Goal: Task Accomplishment & Management: Use online tool/utility

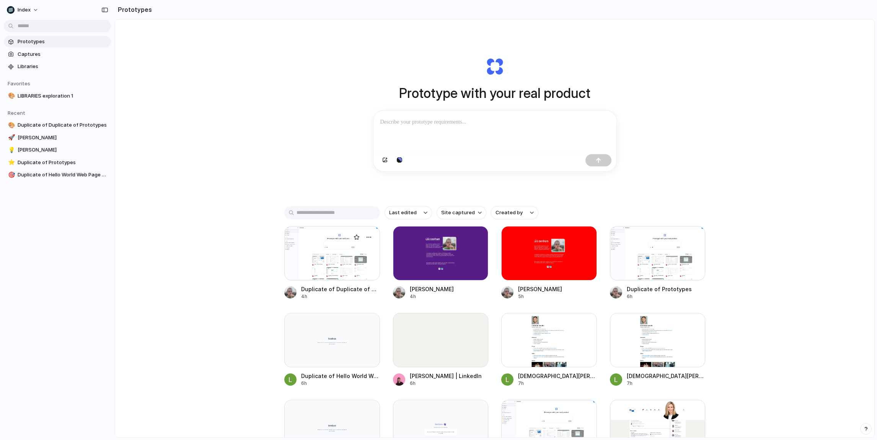
click at [355, 269] on div at bounding box center [332, 253] width 96 height 54
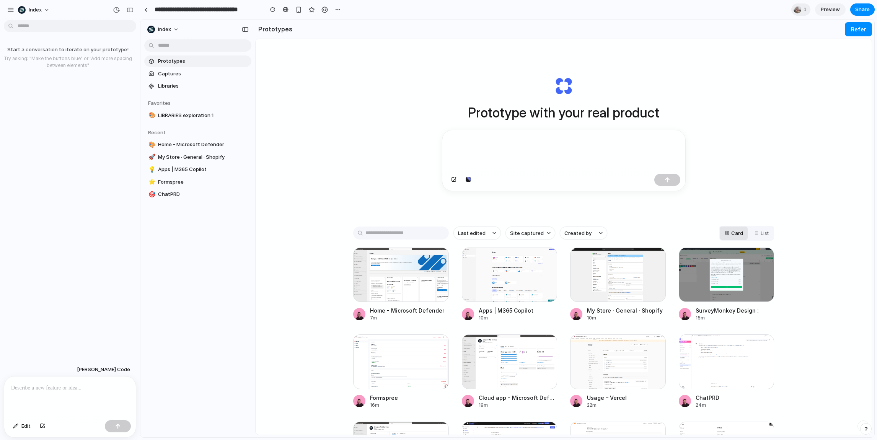
click at [261, 186] on div "Prototype with your real product Last edited Site captured Created by Card List…" at bounding box center [564, 257] width 616 height 436
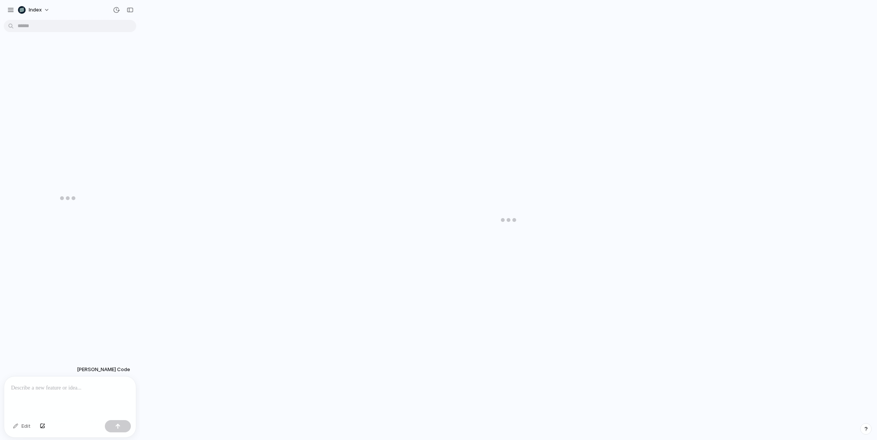
click at [52, 392] on div at bounding box center [70, 396] width 132 height 41
type input "**********"
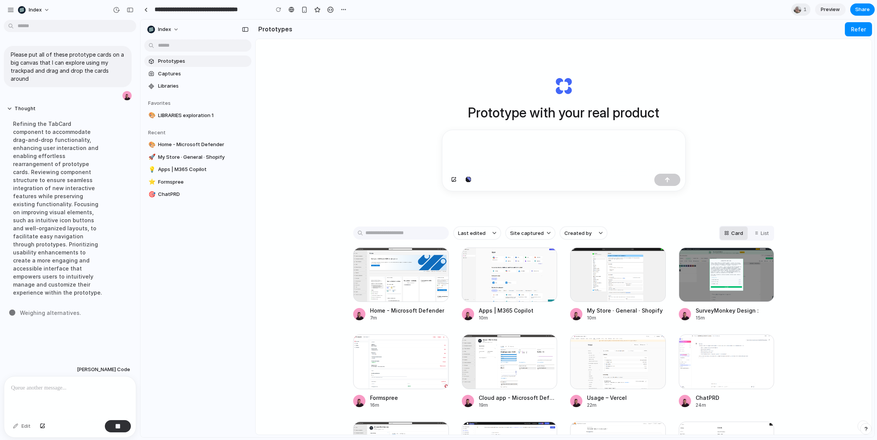
click at [376, 164] on div "Prototype with your real product Last edited Site captured Created by Card List…" at bounding box center [564, 257] width 616 height 436
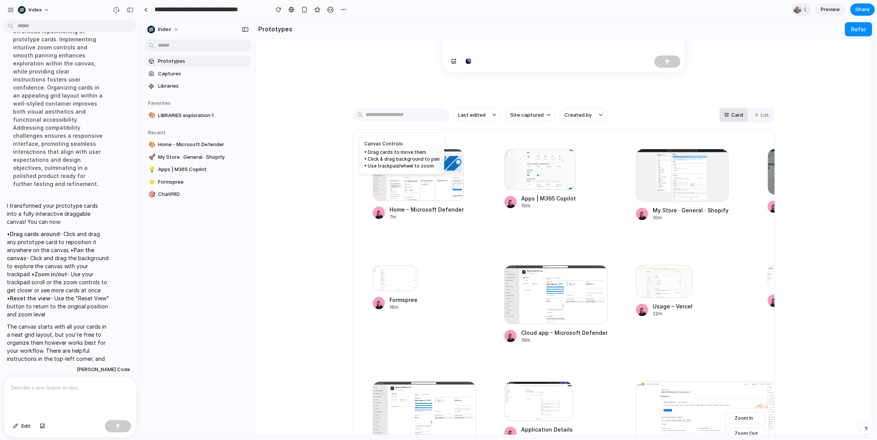
scroll to position [137, 0]
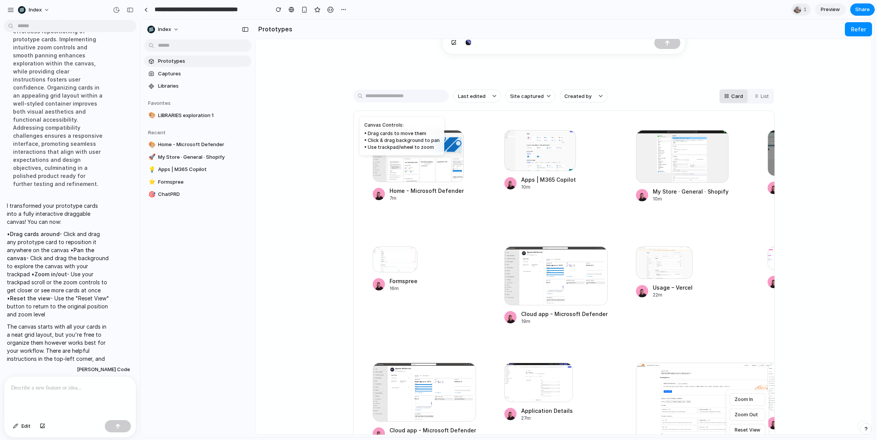
drag, startPoint x: 417, startPoint y: 162, endPoint x: 501, endPoint y: 222, distance: 103.4
drag, startPoint x: 435, startPoint y: 174, endPoint x: 514, endPoint y: 207, distance: 86.2
click at [391, 135] on div "• Drag cards to move them" at bounding box center [401, 133] width 75 height 7
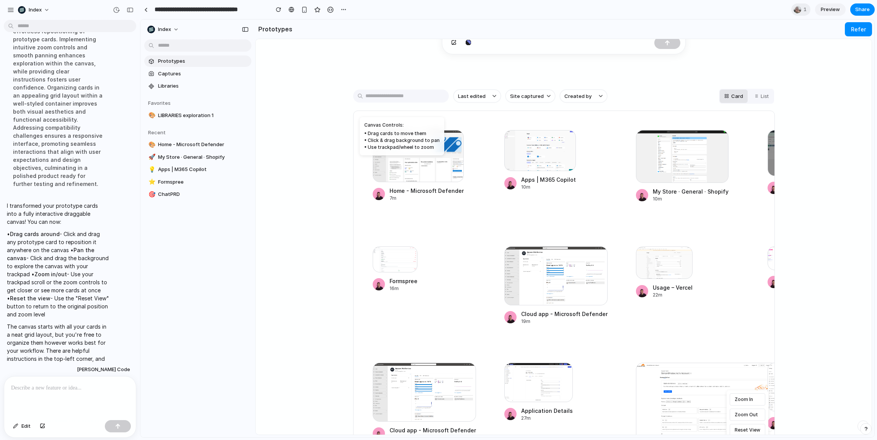
drag, startPoint x: 391, startPoint y: 135, endPoint x: 512, endPoint y: 192, distance: 133.8
click at [512, 192] on div "Home - Microsoft Defender 7m Apps | M365 Copilot 10m My Store · General · Shopi…" at bounding box center [564, 278] width 422 height 335
drag, startPoint x: 534, startPoint y: 163, endPoint x: 485, endPoint y: 202, distance: 63.1
drag, startPoint x: 557, startPoint y: 167, endPoint x: 557, endPoint y: 273, distance: 106.3
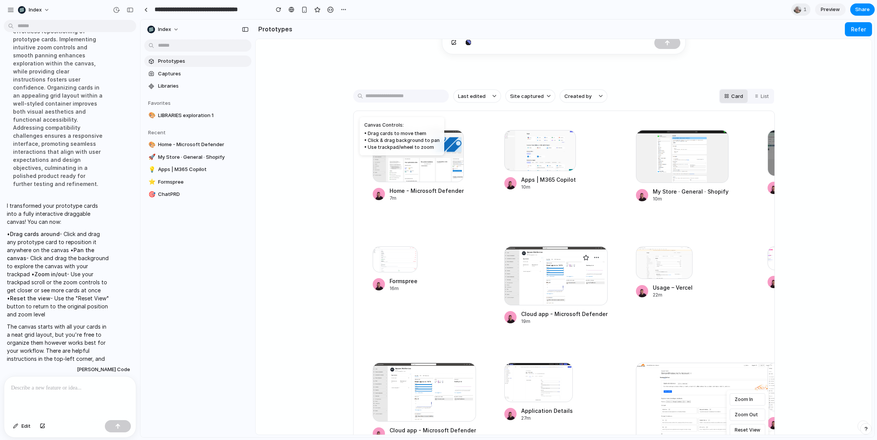
drag, startPoint x: 557, startPoint y: 273, endPoint x: 550, endPoint y: 250, distance: 24.3
click at [556, 270] on div at bounding box center [555, 275] width 103 height 59
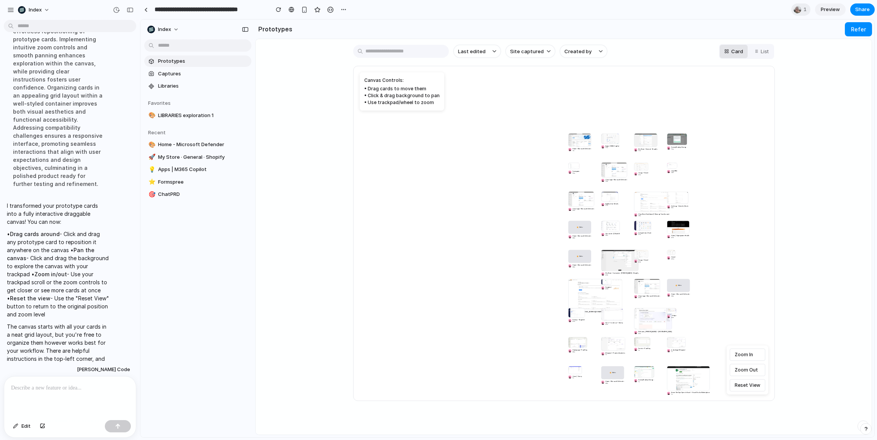
scroll to position [179, 0]
drag, startPoint x: 600, startPoint y: 203, endPoint x: 512, endPoint y: 232, distance: 92.5
click at [517, 236] on div "Home - Microsoft Defender 7m Apps | M365 Copilot 10m My Store · General · Shopi…" at bounding box center [564, 235] width 422 height 335
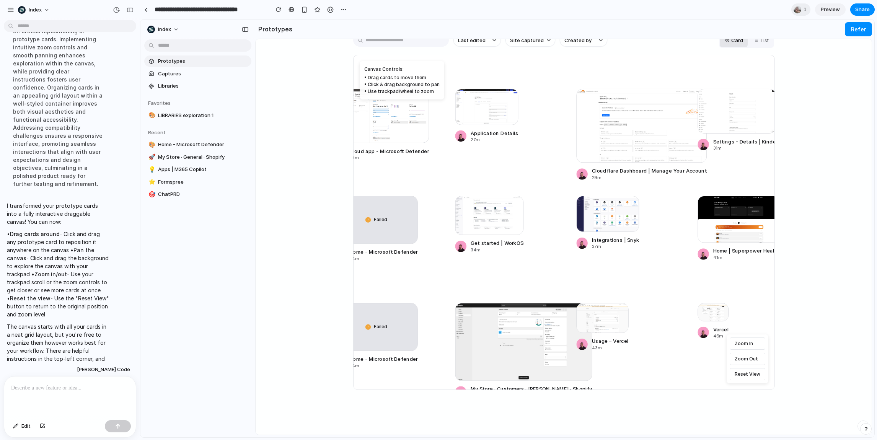
scroll to position [196, 0]
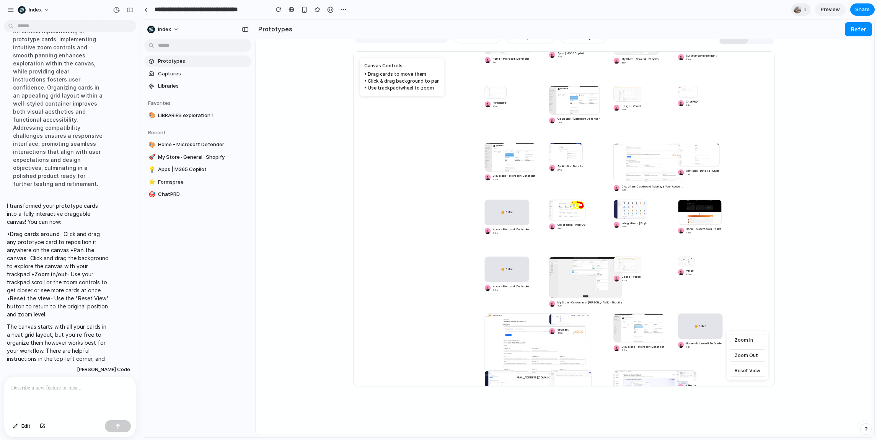
drag, startPoint x: 665, startPoint y: 189, endPoint x: 575, endPoint y: 230, distance: 98.1
click at [575, 232] on div "Home - Microsoft Defender 7m Apps | M365 Copilot 10m My Store · General · Shopi…" at bounding box center [662, 207] width 375 height 375
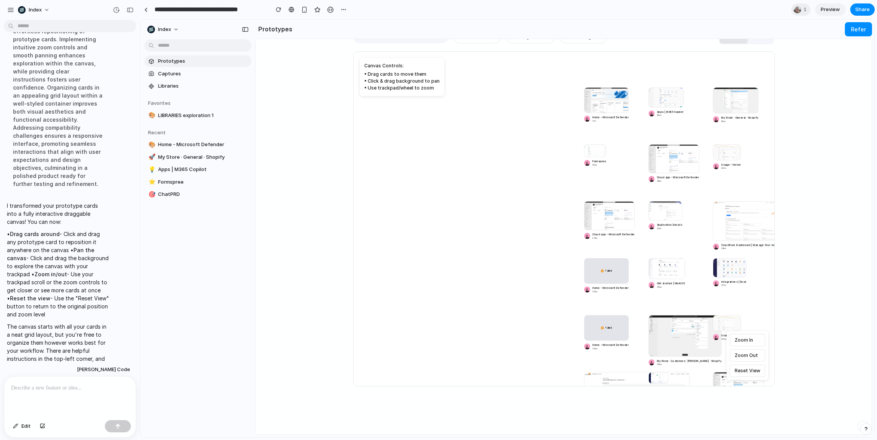
drag, startPoint x: 410, startPoint y: 158, endPoint x: 329, endPoint y: 238, distance: 113.9
click at [329, 238] on div "Prototype with your real product Last edited Site captured Created by Card List…" at bounding box center [564, 61] width 616 height 436
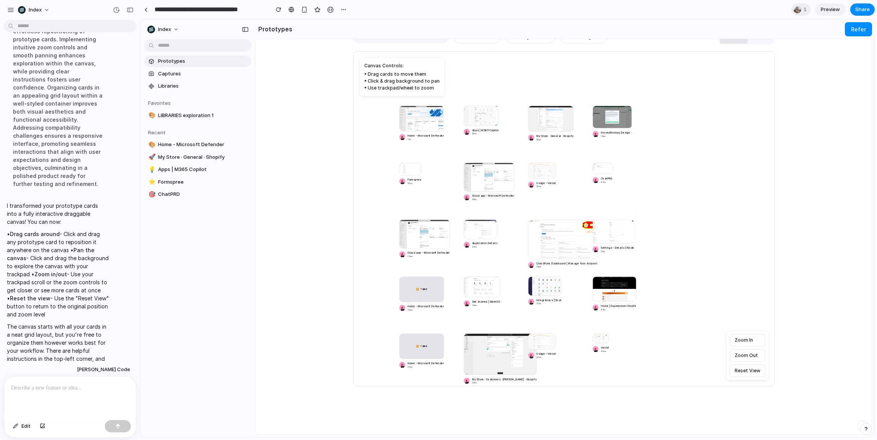
drag, startPoint x: 572, startPoint y: 203, endPoint x: 583, endPoint y: 235, distance: 34.1
click at [583, 235] on div "Home - Microsoft Defender 7m Apps | M365 Copilot 10m My Store · General · Shopi…" at bounding box center [577, 283] width 375 height 375
drag, startPoint x: 620, startPoint y: 185, endPoint x: 676, endPoint y: 185, distance: 56.6
click at [676, 185] on div "Home - Microsoft Defender 7m Apps | M365 Copilot 10m My Store · General · Shopi…" at bounding box center [577, 283] width 375 height 375
drag, startPoint x: 682, startPoint y: 198, endPoint x: 705, endPoint y: 158, distance: 46.8
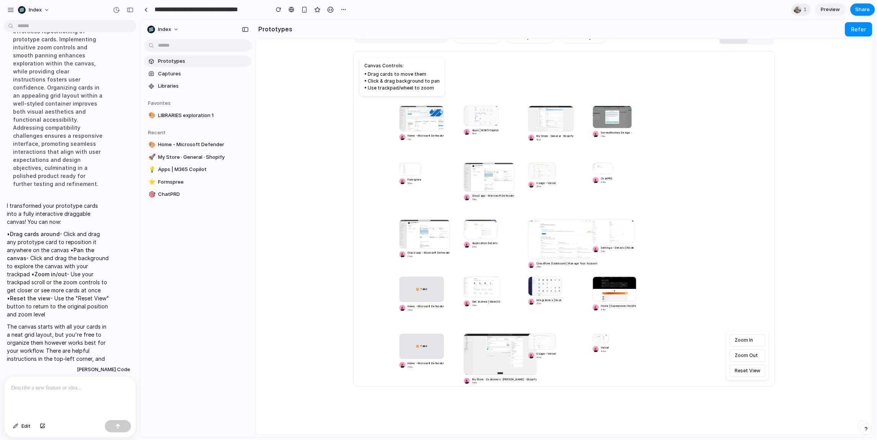
click at [705, 158] on div "Home - Microsoft Defender 7m Apps | M365 Copilot 10m My Store · General · Shopi…" at bounding box center [577, 283] width 375 height 375
drag, startPoint x: 412, startPoint y: 259, endPoint x: 437, endPoint y: 247, distance: 27.9
click at [436, 247] on div "Home - Microsoft Defender 7m Apps | M365 Copilot 10m My Store · General · Shopi…" at bounding box center [577, 283] width 375 height 375
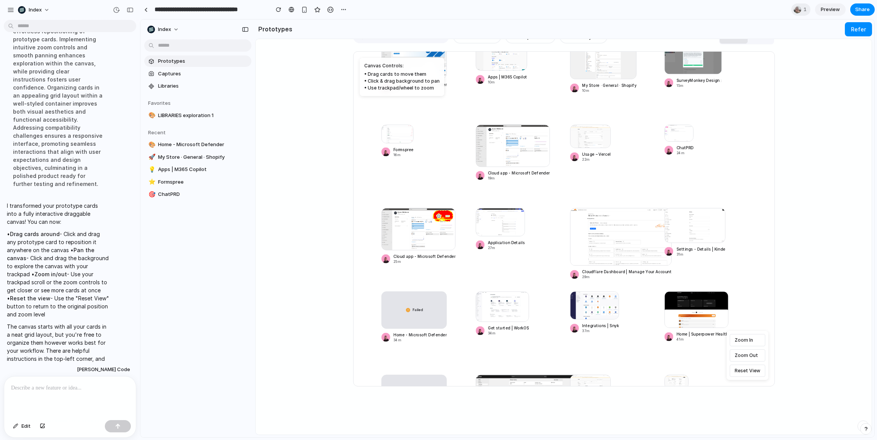
scroll to position [189, 0]
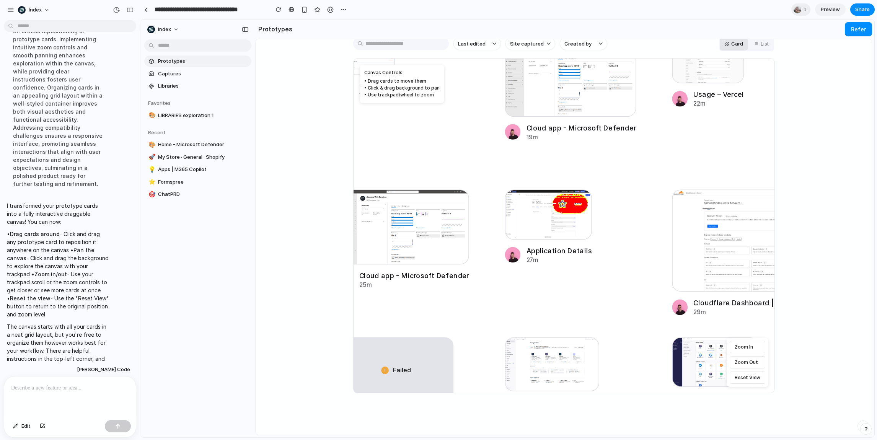
drag, startPoint x: 437, startPoint y: 247, endPoint x: 522, endPoint y: 231, distance: 86.4
click at [538, 223] on div "Home - Microsoft Defender 7m Apps | M365 Copilot 10m My Store · General · Shopi…" at bounding box center [799, 356] width 972 height 972
drag, startPoint x: 483, startPoint y: 274, endPoint x: 576, endPoint y: 230, distance: 102.7
click at [576, 230] on div "Home - Microsoft Defender 7m Apps | M365 Copilot 10m My Store · General · Shopi…" at bounding box center [799, 356] width 972 height 972
drag, startPoint x: 430, startPoint y: 148, endPoint x: 588, endPoint y: 164, distance: 159.2
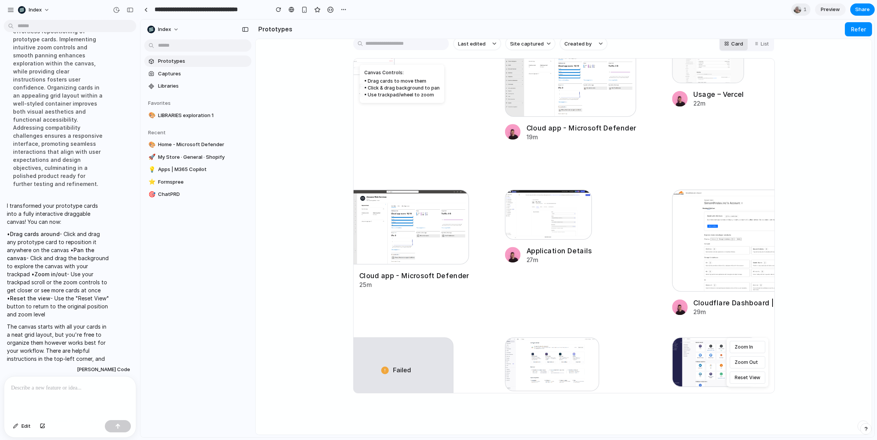
click at [588, 164] on div "Home - Microsoft Defender 7m Apps | M365 Copilot 10m My Store · General · Shopi…" at bounding box center [799, 356] width 972 height 972
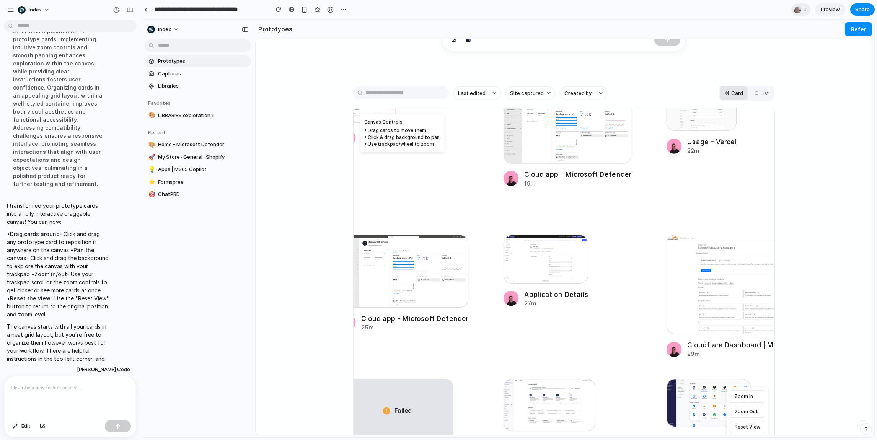
drag, startPoint x: 446, startPoint y: 194, endPoint x: 573, endPoint y: 206, distance: 127.5
click at [573, 206] on div "Home - Microsoft Defender 7m Apps | M365 Copilot 10m My Store · General · Shopi…" at bounding box center [790, 396] width 947 height 947
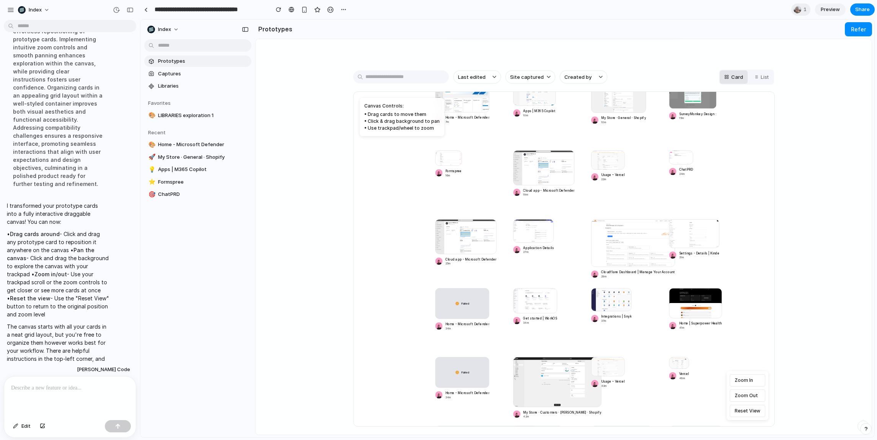
scroll to position [159, 0]
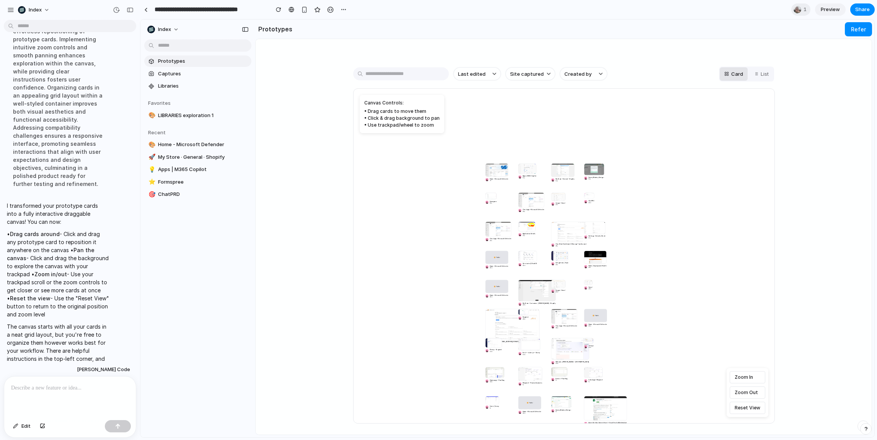
drag, startPoint x: 491, startPoint y: 232, endPoint x: 528, endPoint y: 232, distance: 36.7
click at [528, 232] on div "Home - Microsoft Defender 7m Apps | M365 Copilot 10m My Store · General · Shopi…" at bounding box center [575, 254] width 191 height 191
click at [42, 390] on p at bounding box center [70, 387] width 118 height 9
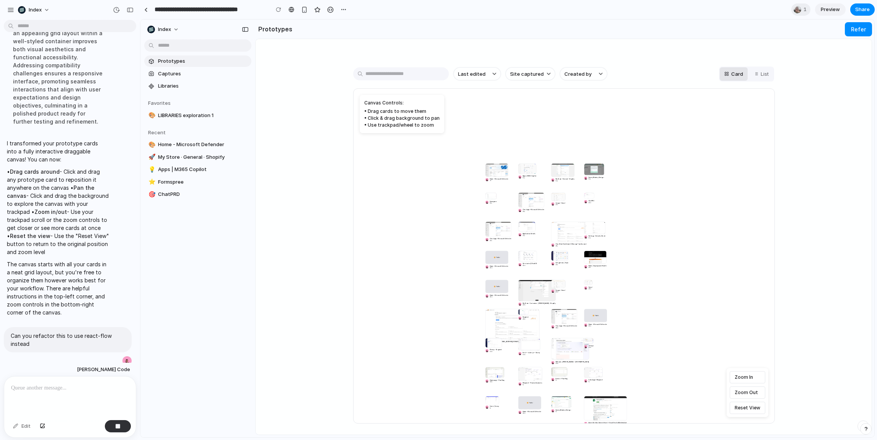
scroll to position [0, 0]
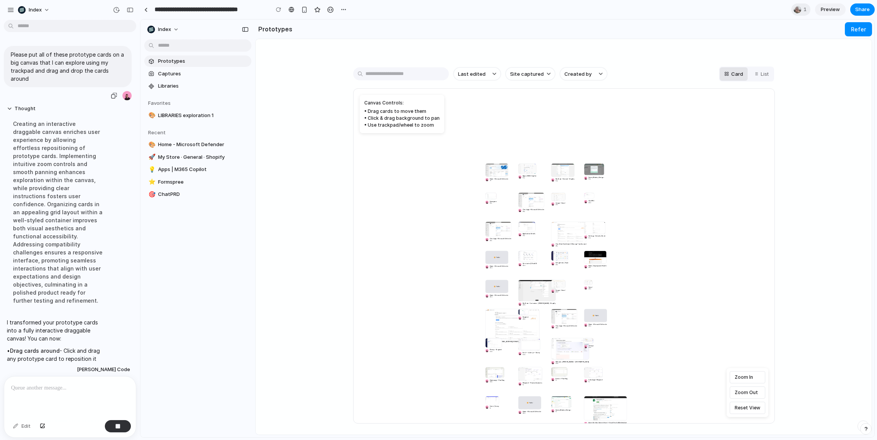
click at [60, 71] on p "Please put all of these prototype cards on a big canvas that I can explore usin…" at bounding box center [68, 66] width 114 height 32
copy div "Please put all of these prototype cards on a big canvas that I can explore usin…"
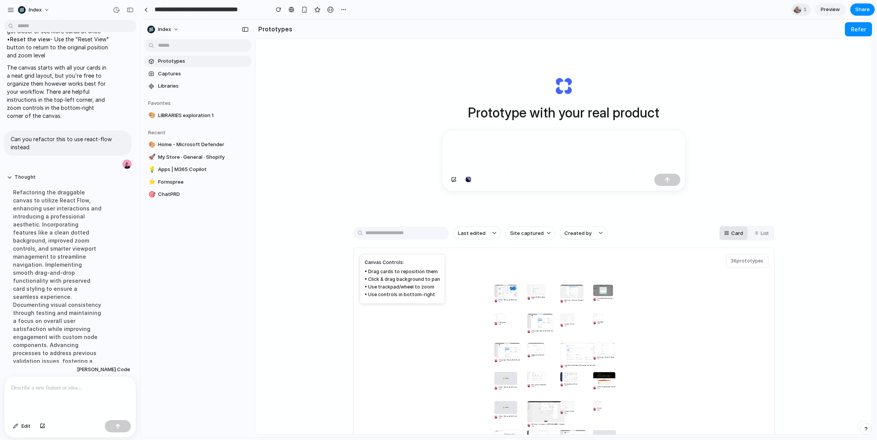
scroll to position [457, 0]
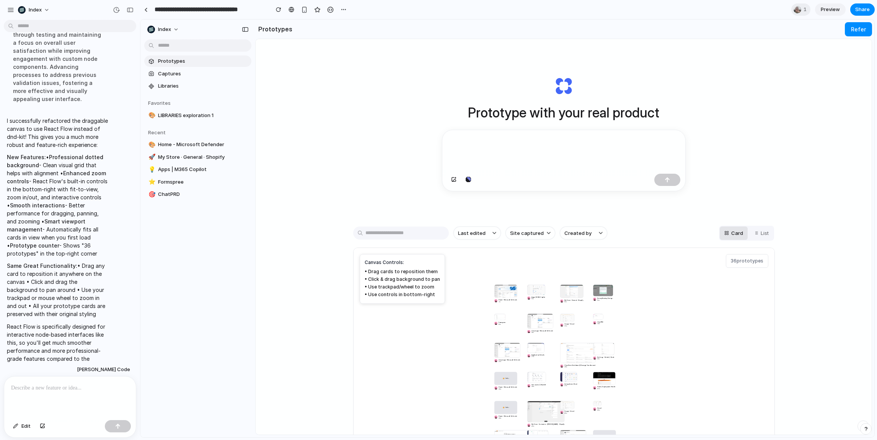
click at [197, 278] on div "Prototypes Captures Libraries Favorites 🎨 LIBRARIES exploration 1 Recent 🎨 Home…" at bounding box center [197, 160] width 115 height 281
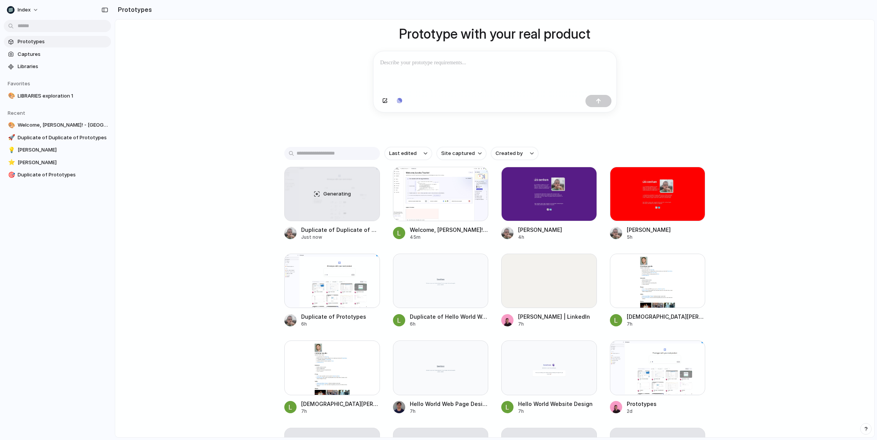
scroll to position [150, 0]
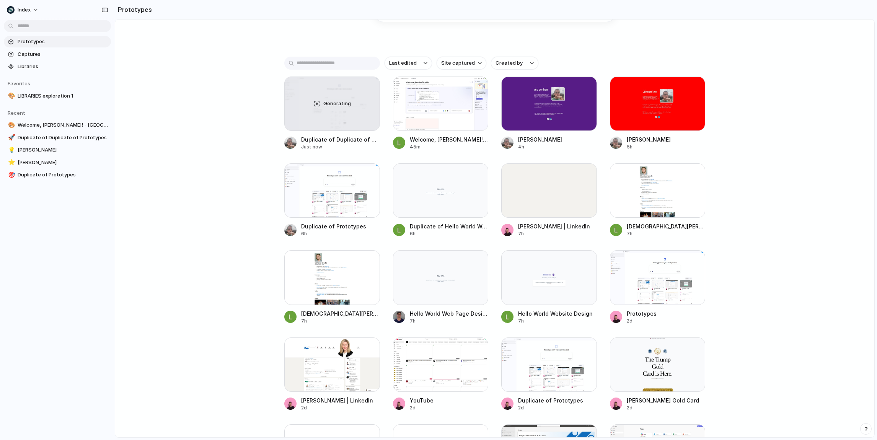
click at [438, 220] on div at bounding box center [438, 220] width 0 height 0
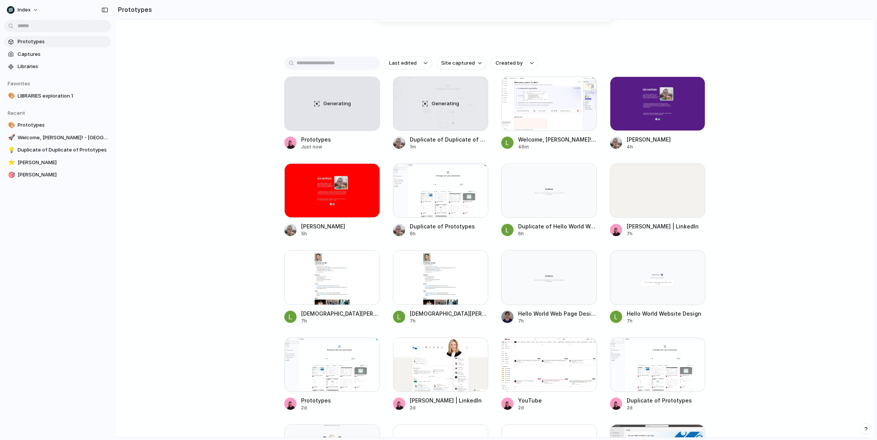
click at [277, 95] on div "Prototype with your real product Clone web app Clone screenshot Start from exis…" at bounding box center [494, 99] width 759 height 458
click at [236, 106] on div "Prototype with your real product Clone web app Clone screenshot Start from exis…" at bounding box center [494, 99] width 759 height 458
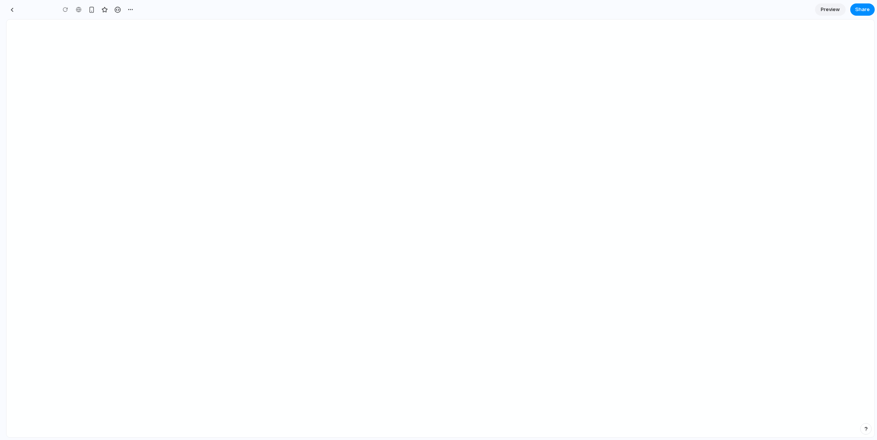
type input "**********"
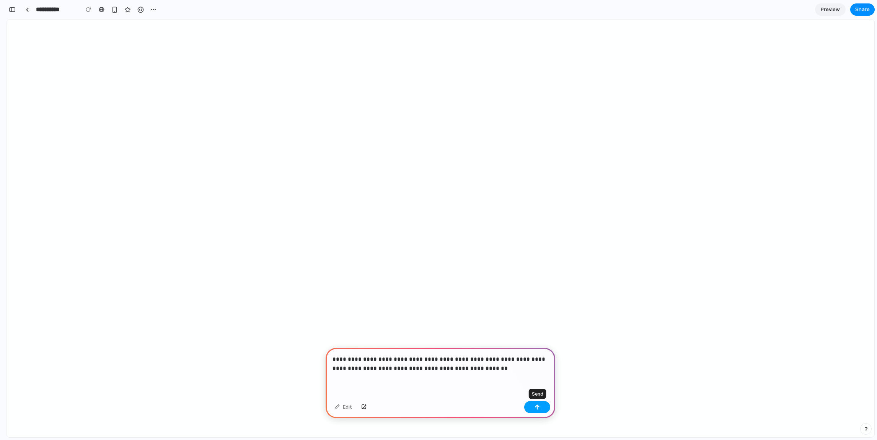
click at [534, 408] on div "button" at bounding box center [536, 406] width 5 height 5
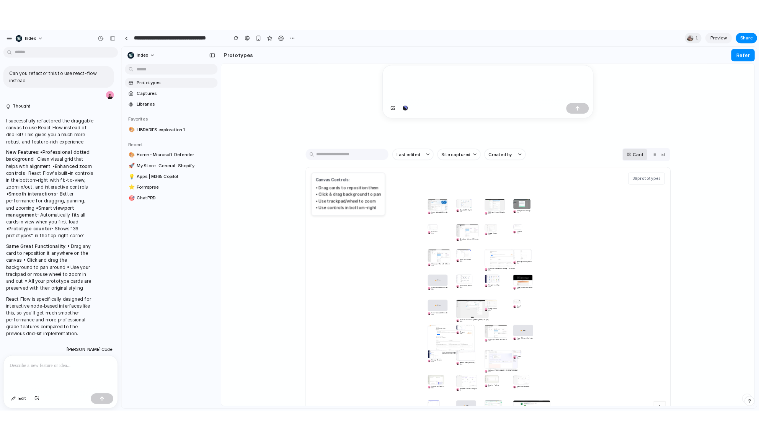
scroll to position [204, 0]
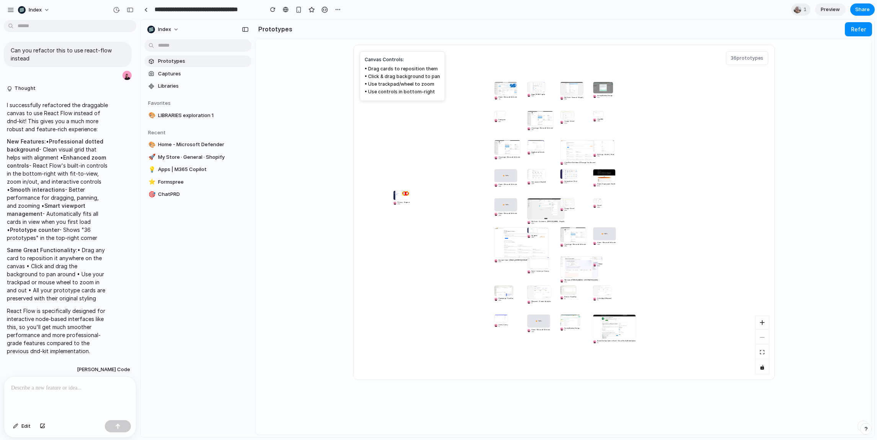
drag, startPoint x: 497, startPoint y: 268, endPoint x: 396, endPoint y: 200, distance: 122.2
click at [396, 200] on link "Privacy - Segment 50m" at bounding box center [401, 198] width 16 height 15
drag, startPoint x: 473, startPoint y: 178, endPoint x: 468, endPoint y: 199, distance: 21.3
click at [468, 199] on div "Home - Microsoft Defender 7m Apps | M365 Copilot 10m My Store · General · Shopi…" at bounding box center [563, 212] width 421 height 334
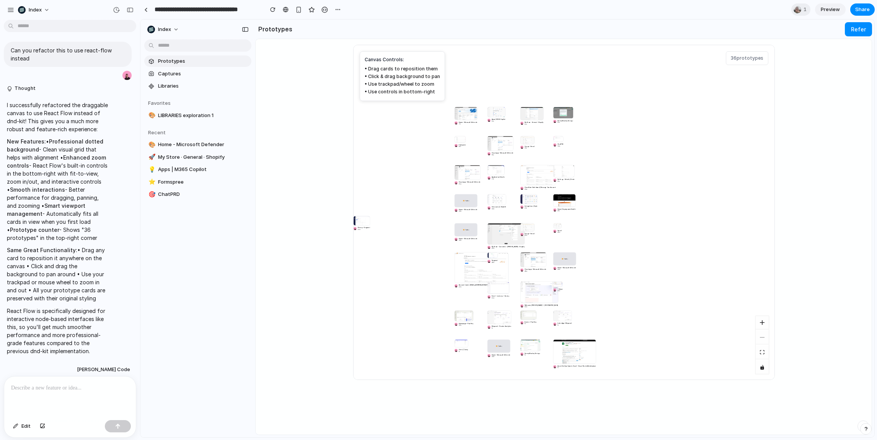
drag, startPoint x: 723, startPoint y: 146, endPoint x: 673, endPoint y: 162, distance: 52.6
click at [673, 162] on div "Home - Microsoft Defender 7m Apps | M365 Copilot 10m My Store · General · Shopi…" at bounding box center [563, 212] width 421 height 334
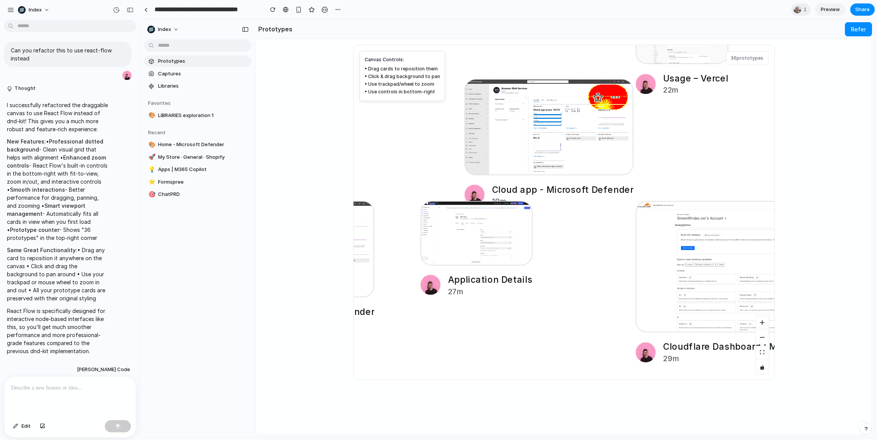
drag, startPoint x: 499, startPoint y: 90, endPoint x: 556, endPoint y: 173, distance: 100.3
click at [556, 173] on div at bounding box center [548, 127] width 169 height 96
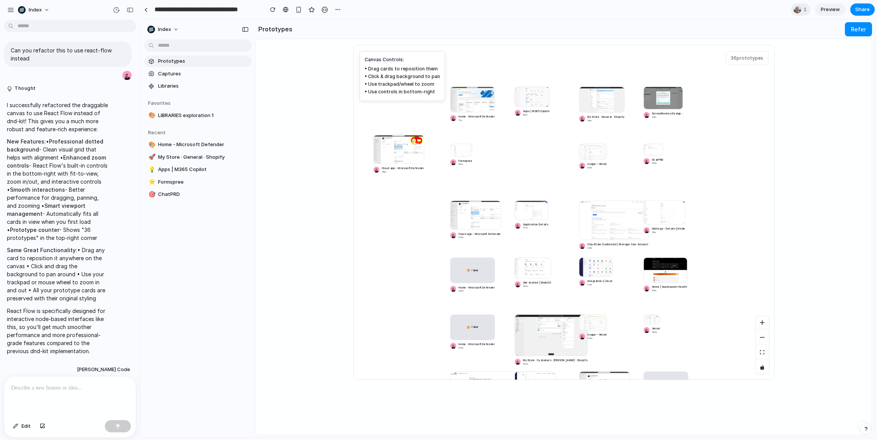
drag, startPoint x: 555, startPoint y: 193, endPoint x: 391, endPoint y: 144, distance: 171.3
click at [391, 143] on div at bounding box center [398, 149] width 50 height 29
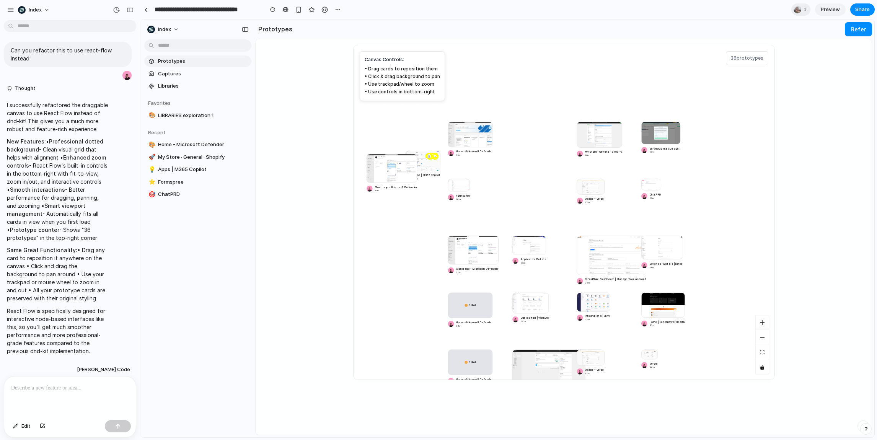
drag, startPoint x: 518, startPoint y: 127, endPoint x: 509, endPoint y: 88, distance: 39.8
click at [440, 151] on div at bounding box center [422, 161] width 35 height 20
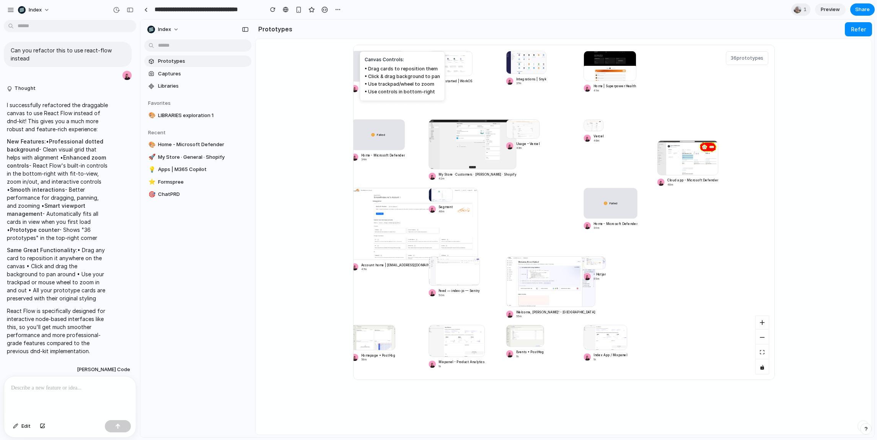
drag, startPoint x: 519, startPoint y: 204, endPoint x: 687, endPoint y: 109, distance: 192.0
click at [688, 140] on div at bounding box center [687, 157] width 61 height 35
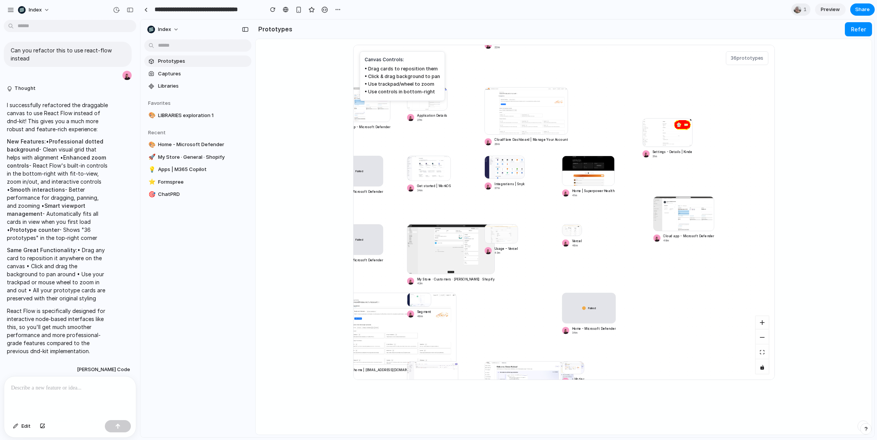
drag, startPoint x: 585, startPoint y: 97, endPoint x: 667, endPoint y: 84, distance: 83.3
click at [667, 118] on div at bounding box center [667, 132] width 50 height 29
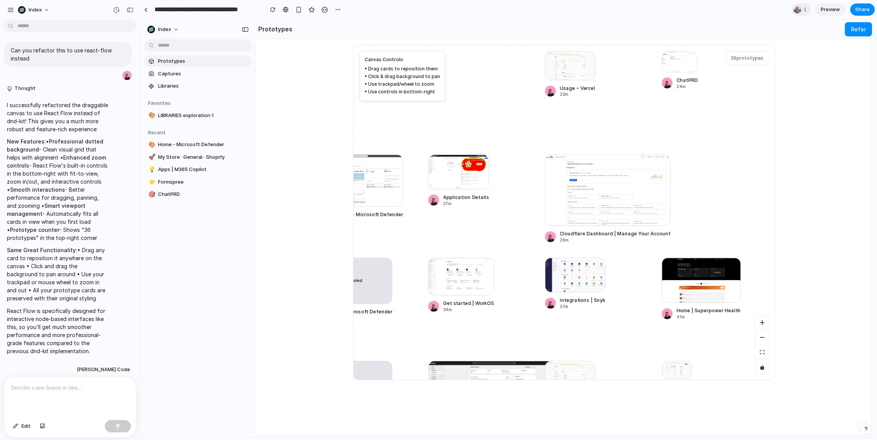
drag, startPoint x: 467, startPoint y: 175, endPoint x: 500, endPoint y: 184, distance: 33.8
click at [489, 184] on div at bounding box center [458, 172] width 61 height 35
click at [500, 184] on div at bounding box center [489, 181] width 61 height 35
click at [484, 184] on div at bounding box center [489, 181] width 61 height 35
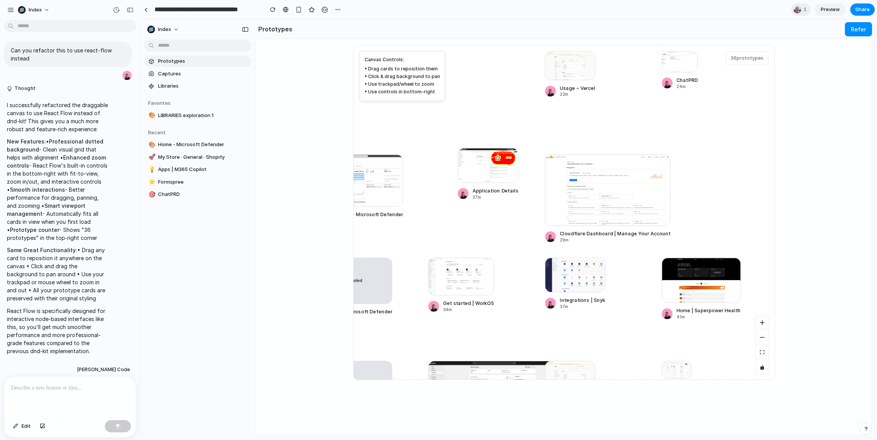
drag, startPoint x: 484, startPoint y: 184, endPoint x: 465, endPoint y: 148, distance: 40.0
click at [465, 148] on div at bounding box center [488, 165] width 61 height 35
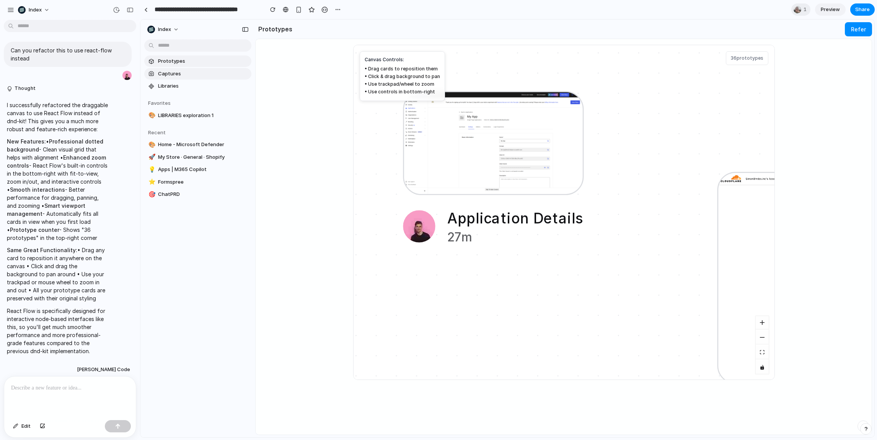
click at [177, 78] on link "Captures" at bounding box center [197, 73] width 107 height 11
click at [166, 70] on link "Captures" at bounding box center [197, 73] width 107 height 11
click at [166, 64] on span "Prototypes" at bounding box center [203, 61] width 90 height 8
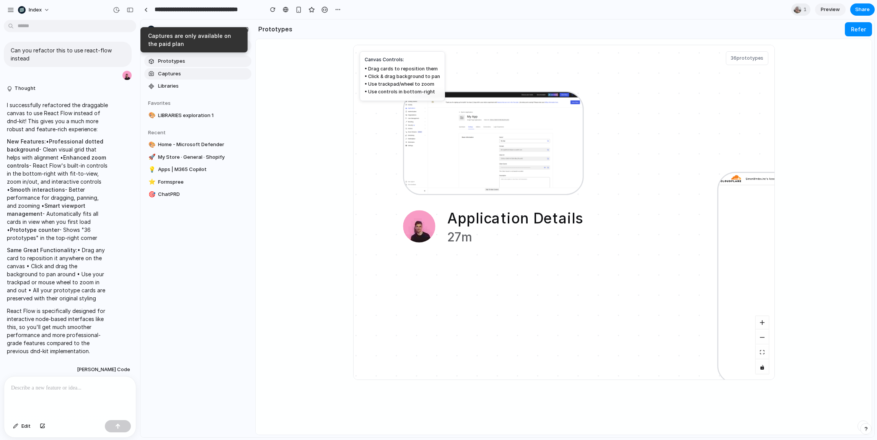
click at [174, 73] on span "Captures" at bounding box center [203, 74] width 90 height 8
click at [174, 88] on span "Libraries" at bounding box center [203, 86] width 90 height 8
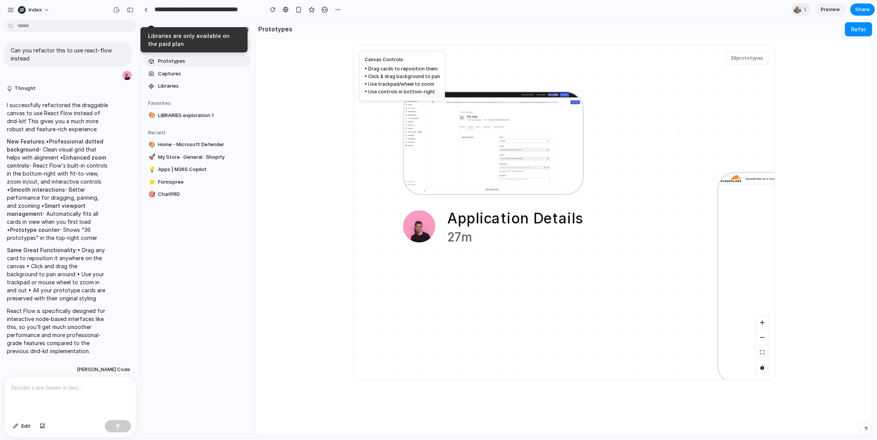
click at [180, 122] on section "Recent 🎨 Home - Microsoft Defender 🚀 My Store · General · Shopify 💡 Apps | M365…" at bounding box center [197, 160] width 115 height 79
click at [179, 113] on span "LIBRARIES exploration 1" at bounding box center [203, 116] width 90 height 8
click at [175, 147] on span "Home - Microsoft Defender" at bounding box center [203, 145] width 90 height 8
click at [175, 157] on span "My Store · General · Shopify" at bounding box center [203, 157] width 90 height 8
click at [172, 67] on section "Prototypes Captures Libraries" at bounding box center [197, 73] width 115 height 38
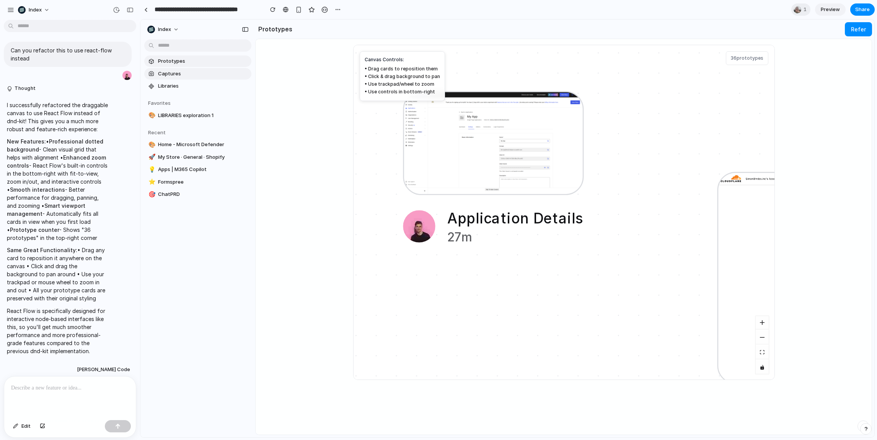
click at [177, 73] on span "Captures" at bounding box center [203, 74] width 90 height 8
click at [172, 64] on span "Prototypes" at bounding box center [203, 61] width 90 height 8
click at [173, 73] on span "Captures" at bounding box center [203, 74] width 90 height 8
click at [194, 73] on span "Captures" at bounding box center [203, 74] width 90 height 8
click at [179, 61] on span "Prototypes" at bounding box center [203, 61] width 90 height 8
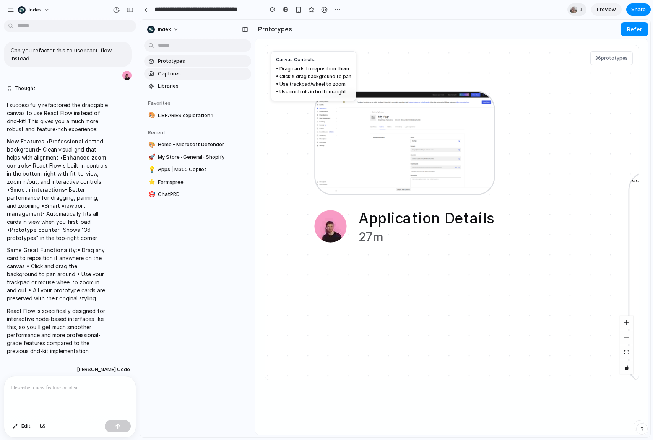
click at [199, 76] on span "Captures" at bounding box center [203, 74] width 90 height 8
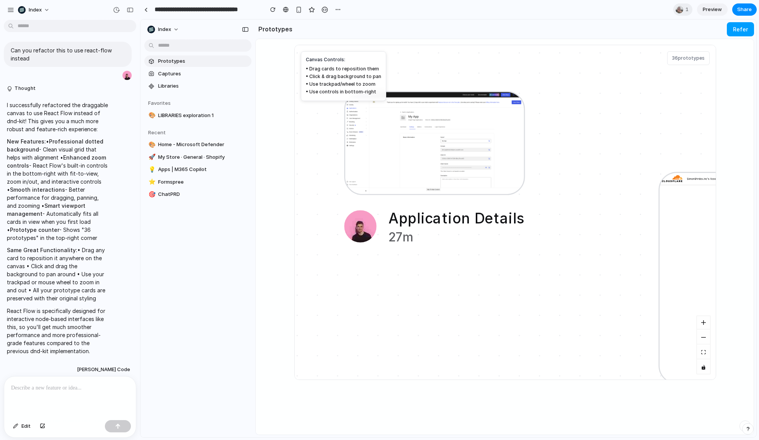
click at [724, 30] on div "Prototypes Refer" at bounding box center [504, 28] width 498 height 15
click at [736, 31] on button "Refer" at bounding box center [739, 29] width 27 height 14
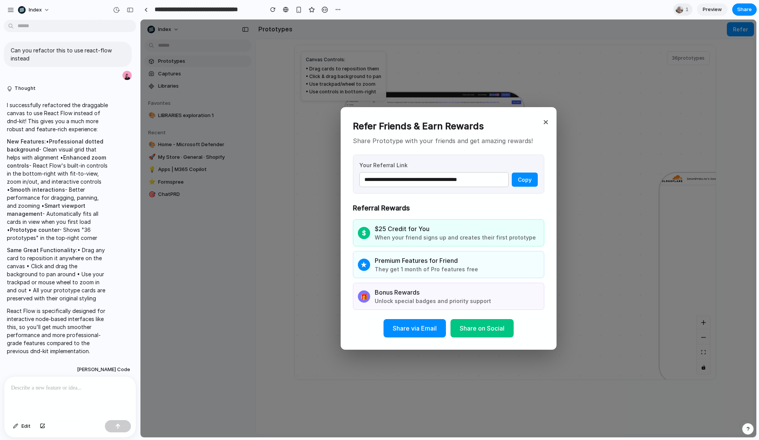
click at [736, 31] on div "**********" at bounding box center [448, 229] width 616 height 418
click at [411, 323] on button "Share via Email" at bounding box center [414, 328] width 62 height 18
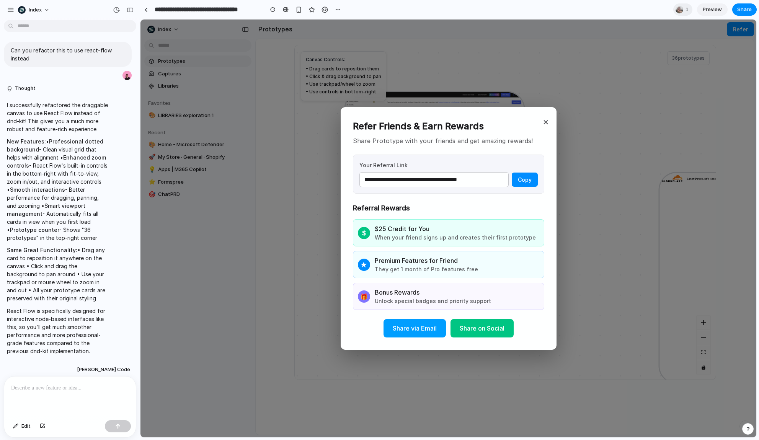
click at [498, 331] on button "Share on Social" at bounding box center [481, 328] width 63 height 18
click at [606, 266] on div "**********" at bounding box center [448, 229] width 616 height 418
click at [544, 114] on button "×" at bounding box center [545, 121] width 9 height 17
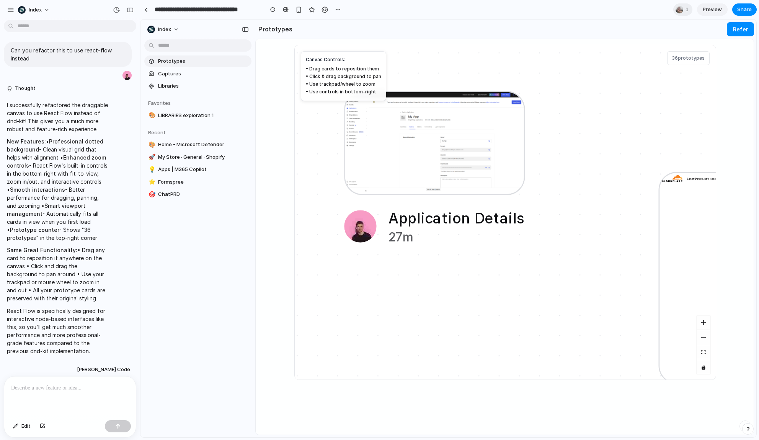
click at [125, 183] on div "I successfully refactored the draggable canvas to use React Flow instead of dnd…" at bounding box center [68, 227] width 128 height 263
click at [179, 171] on span "Apps | M365 Copilot" at bounding box center [203, 170] width 90 height 8
click at [173, 78] on link "Captures" at bounding box center [197, 73] width 107 height 11
click at [185, 88] on span "Libraries" at bounding box center [203, 86] width 90 height 8
click at [177, 78] on link "Captures" at bounding box center [197, 73] width 107 height 11
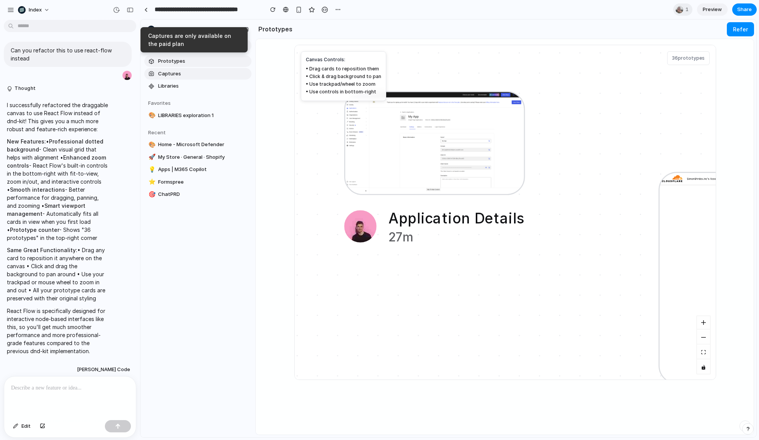
click at [177, 78] on link "Captures" at bounding box center [197, 73] width 107 height 11
click at [178, 85] on span "Libraries" at bounding box center [203, 86] width 90 height 8
click at [181, 78] on link "Captures" at bounding box center [197, 73] width 107 height 11
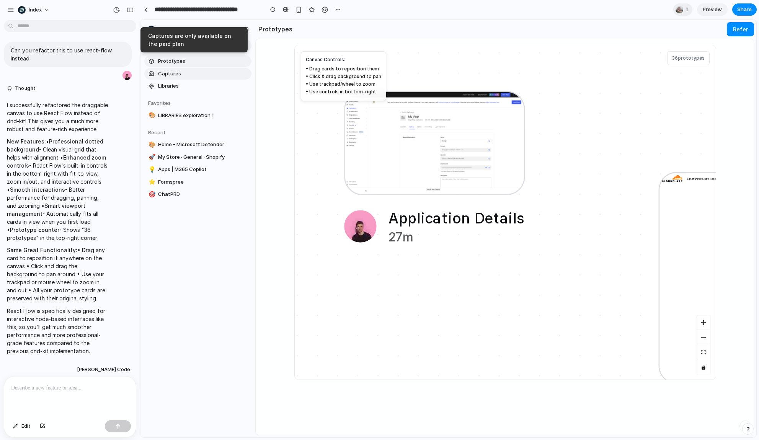
click at [181, 78] on link "Captures" at bounding box center [197, 73] width 107 height 11
click at [202, 79] on section "Prototypes Captures Libraries" at bounding box center [197, 73] width 115 height 38
click at [184, 85] on span "Libraries" at bounding box center [203, 86] width 90 height 8
click at [177, 76] on span "Captures" at bounding box center [203, 74] width 90 height 8
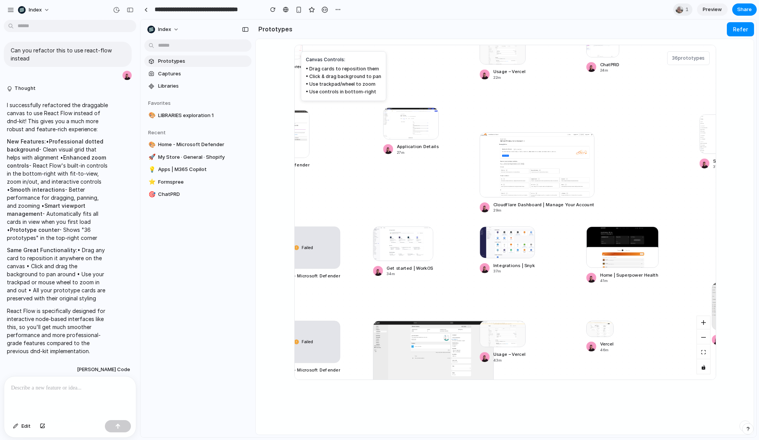
drag, startPoint x: 319, startPoint y: 187, endPoint x: 285, endPoint y: 156, distance: 45.8
click at [285, 156] on div "Prototype with your real product Last edited Site captured Created by Card List…" at bounding box center [505, 54] width 498 height 436
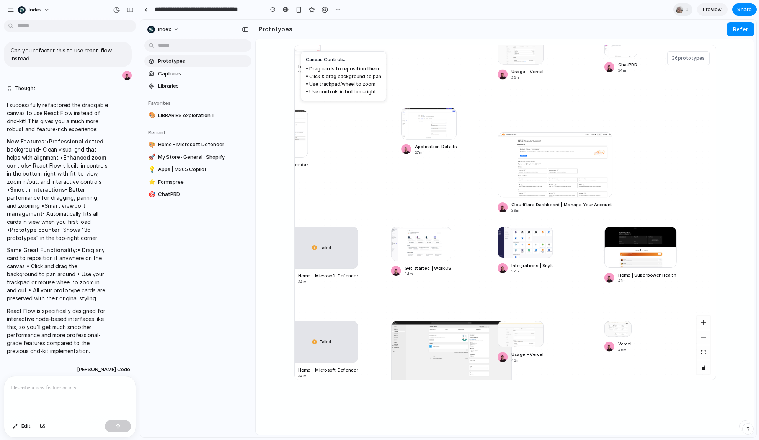
drag, startPoint x: 537, startPoint y: 128, endPoint x: 459, endPoint y: 186, distance: 97.3
click at [459, 186] on div "Home - Microsoft Defender 7m Apps | M365 Copilot 10m My Store · General · Shopi…" at bounding box center [505, 212] width 421 height 334
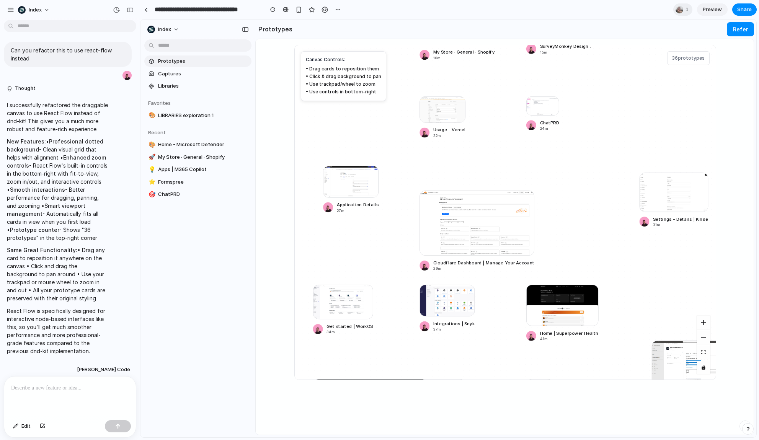
drag, startPoint x: 584, startPoint y: 166, endPoint x: 443, endPoint y: 286, distance: 185.9
click at [444, 286] on div "Home - Microsoft Defender 7m Apps | M365 Copilot 10m My Store · General · Shopi…" at bounding box center [505, 212] width 421 height 334
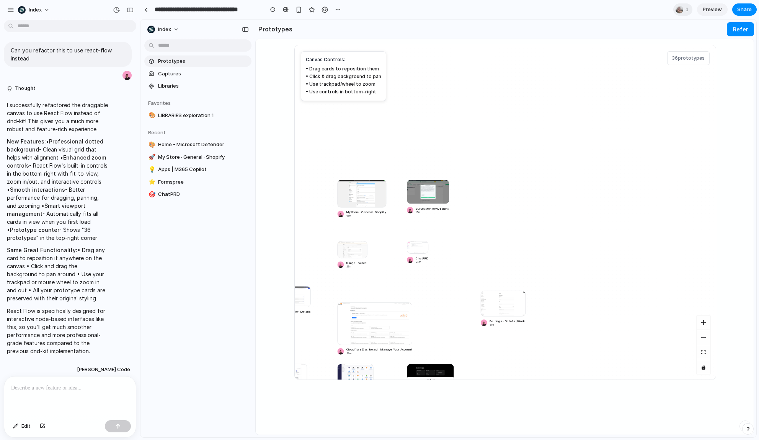
drag, startPoint x: 430, startPoint y: 282, endPoint x: 517, endPoint y: 269, distance: 88.7
click at [517, 269] on div "Home - Microsoft Defender 7m Apps | M365 Copilot 10m My Store · General · Shopi…" at bounding box center [505, 212] width 421 height 334
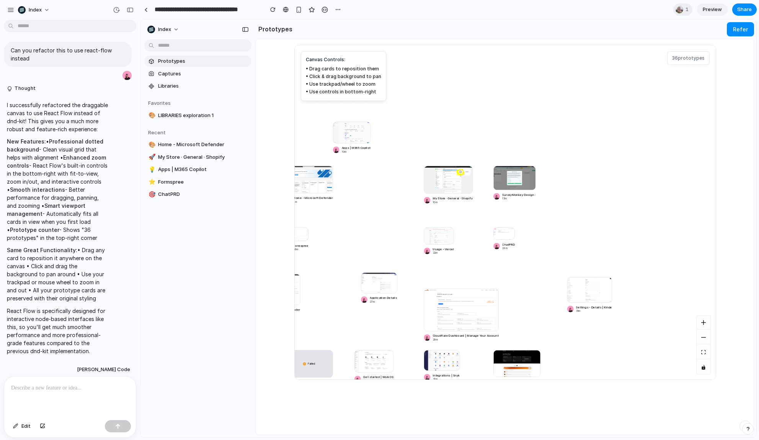
click at [440, 182] on div at bounding box center [447, 180] width 49 height 28
click at [108, 379] on div at bounding box center [70, 396] width 132 height 41
click at [144, 15] on div "**********" at bounding box center [242, 10] width 204 height 14
click at [144, 10] on div at bounding box center [145, 10] width 3 height 4
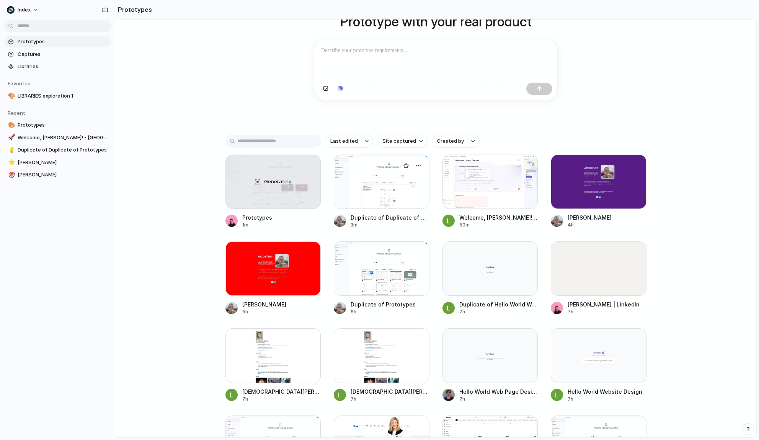
scroll to position [74, 0]
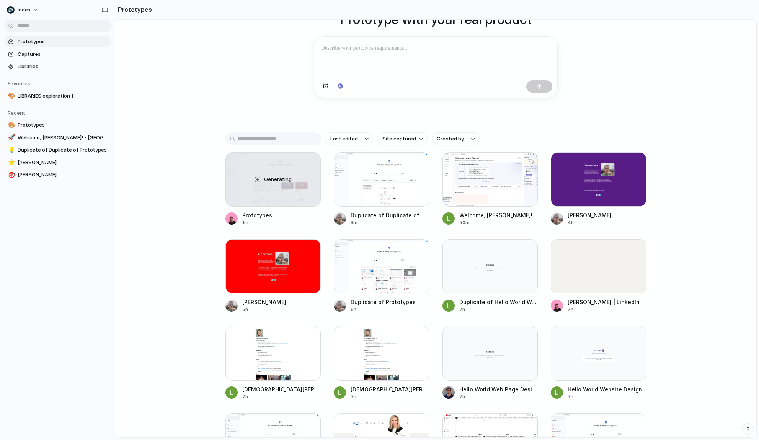
click at [183, 187] on div "Prototype with your real product Clone web app Clone screenshot Start from exis…" at bounding box center [435, 175] width 641 height 458
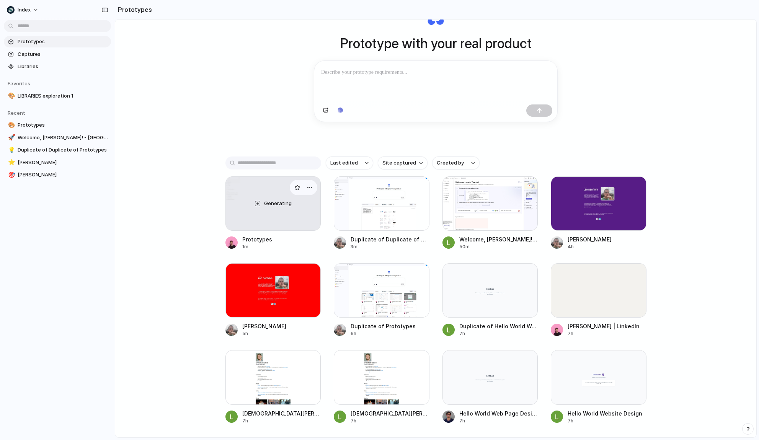
scroll to position [50, 0]
click at [257, 196] on div "Generating" at bounding box center [273, 203] width 95 height 54
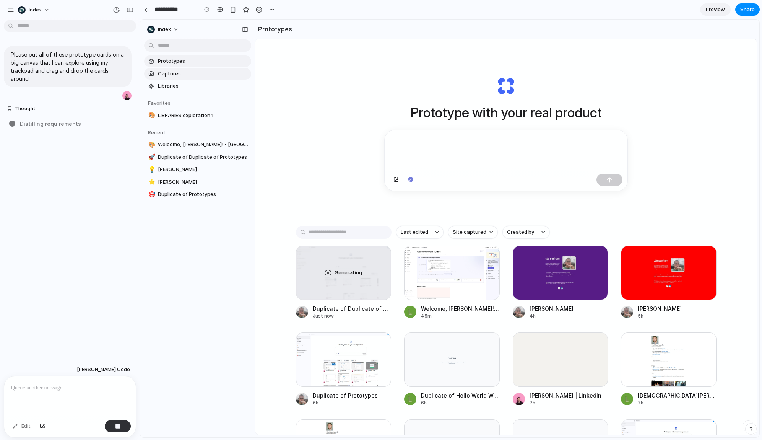
click at [192, 71] on span "Captures" at bounding box center [203, 74] width 90 height 8
click at [186, 86] on span "Libraries" at bounding box center [203, 86] width 90 height 8
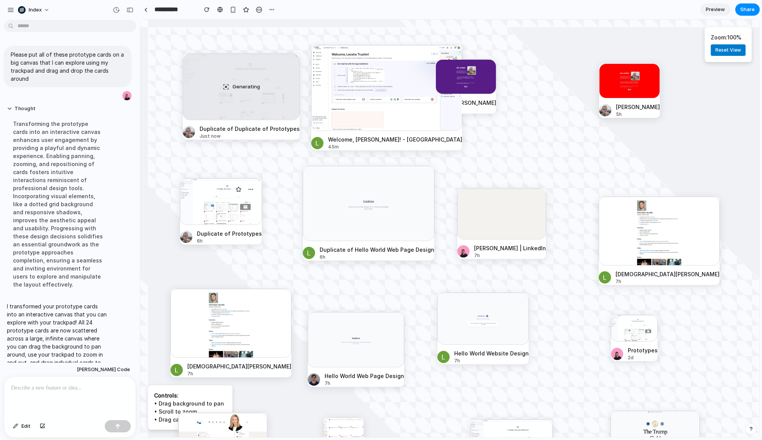
scroll to position [36, 0]
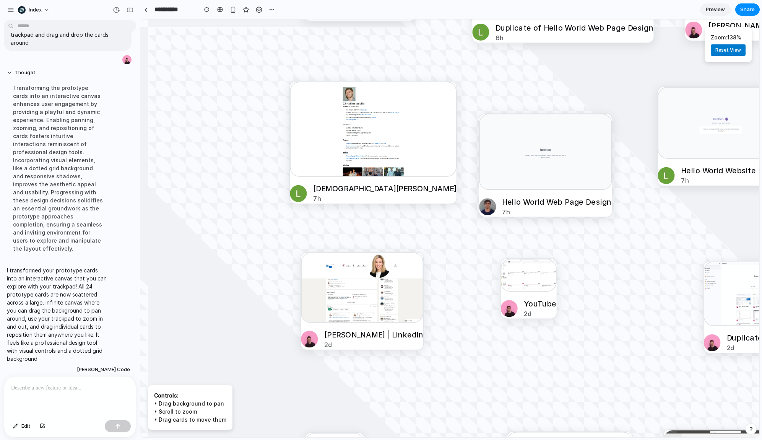
drag, startPoint x: 487, startPoint y: 150, endPoint x: 223, endPoint y: 151, distance: 264.0
click at [223, 151] on div at bounding box center [449, 229] width 619 height 418
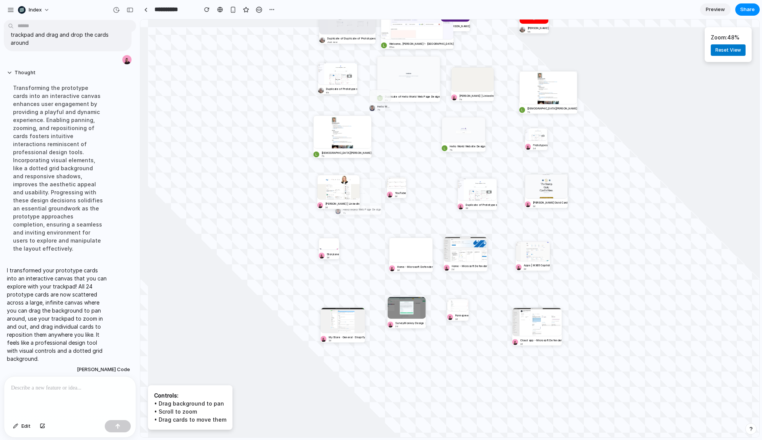
drag, startPoint x: 396, startPoint y: 138, endPoint x: 305, endPoint y: 245, distance: 140.0
click at [305, 246] on div "Zoom: 48 % Reset View Controls: • Drag background to pan • Scroll to zoom • Dra…" at bounding box center [449, 229] width 619 height 418
drag, startPoint x: 391, startPoint y: 187, endPoint x: 218, endPoint y: 127, distance: 183.4
click at [218, 127] on div "Zoom: 48 % Reset View Controls: • Drag background to pan • Scroll to zoom • Dra…" at bounding box center [449, 229] width 619 height 418
drag, startPoint x: 340, startPoint y: 91, endPoint x: 371, endPoint y: 127, distance: 47.5
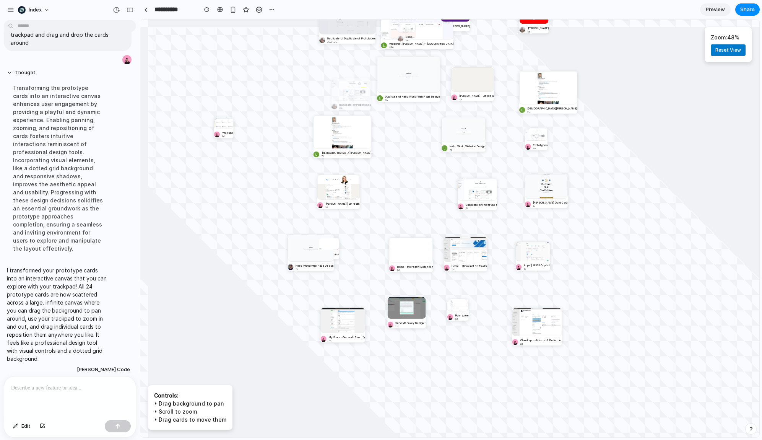
click at [371, 127] on div "Generating Duplicate of Duplicate of Prototypes Just now Welcome, Leosha Trushi…" at bounding box center [448, 86] width 298 height 201
drag, startPoint x: 394, startPoint y: 96, endPoint x: 314, endPoint y: 103, distance: 80.2
click at [314, 103] on div "Generating Duplicate of Duplicate of Prototypes Just now Welcome, Leosha Trushi…" at bounding box center [448, 86] width 298 height 201
drag, startPoint x: 471, startPoint y: 96, endPoint x: 565, endPoint y: 154, distance: 110.3
click at [568, 154] on div "Generating Duplicate of Duplicate of Prototypes Just now Welcome, Leosha Trushi…" at bounding box center [448, 86] width 298 height 201
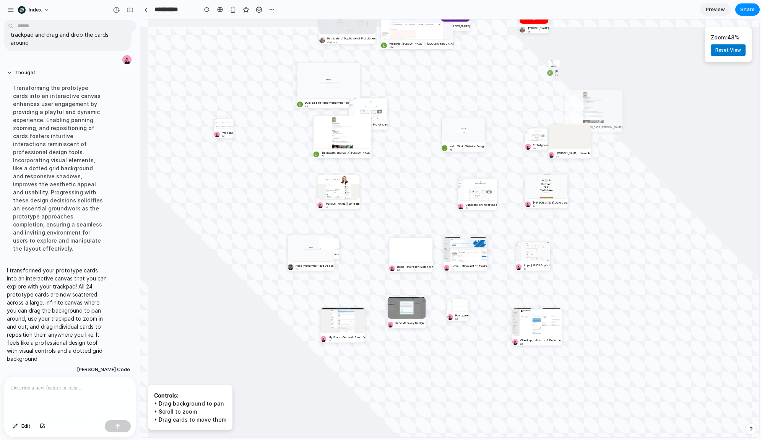
drag, startPoint x: 536, startPoint y: 94, endPoint x: 635, endPoint y: 135, distance: 107.9
click at [635, 135] on div "Zoom: 48 % Reset View Controls: • Drag background to pan • Scroll to zoom • Dra…" at bounding box center [449, 229] width 619 height 418
drag, startPoint x: 571, startPoint y: 156, endPoint x: 594, endPoint y: 72, distance: 86.4
click at [594, 72] on div "Generating Duplicate of Duplicate of Prototypes Just now Welcome, Leosha Trushi…" at bounding box center [448, 86] width 298 height 201
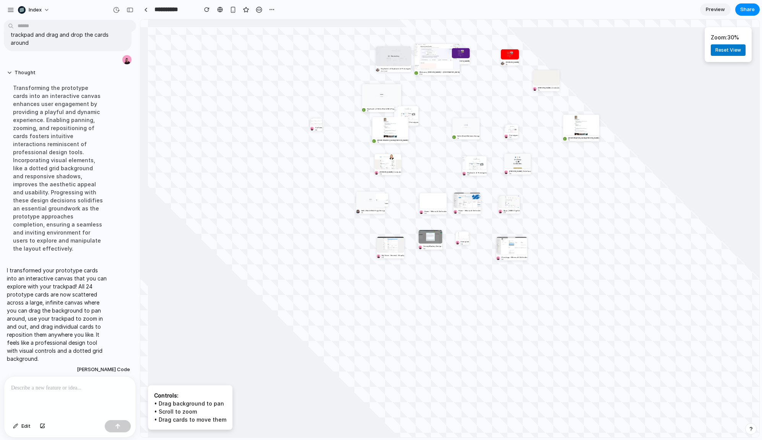
click at [32, 358] on div "I transformed your prototype cards into an interactive canvas that you can expl…" at bounding box center [58, 315] width 108 height 106
click at [37, 388] on p at bounding box center [70, 387] width 118 height 9
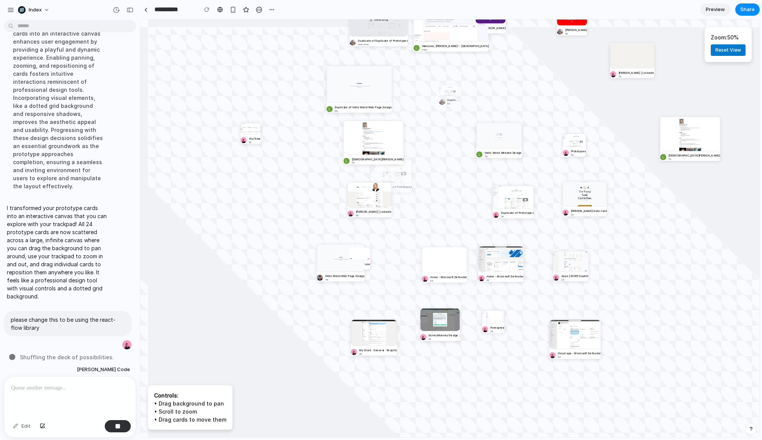
drag, startPoint x: 391, startPoint y: 119, endPoint x: 375, endPoint y: 235, distance: 117.1
click at [375, 235] on div "Zoom: 50 % Reset View Controls: • Drag background to pan • Scroll to zoom • Dra…" at bounding box center [449, 229] width 619 height 418
drag, startPoint x: 410, startPoint y: 208, endPoint x: 391, endPoint y: 233, distance: 30.8
click at [391, 195] on div "Generating Duplicate of Duplicate of Prototypes Just now Welcome, Leosha Trushi…" at bounding box center [483, 91] width 308 height 208
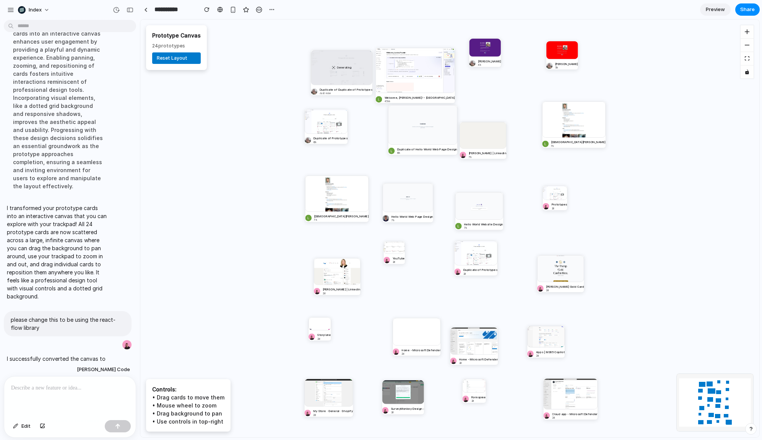
scroll to position [186, 0]
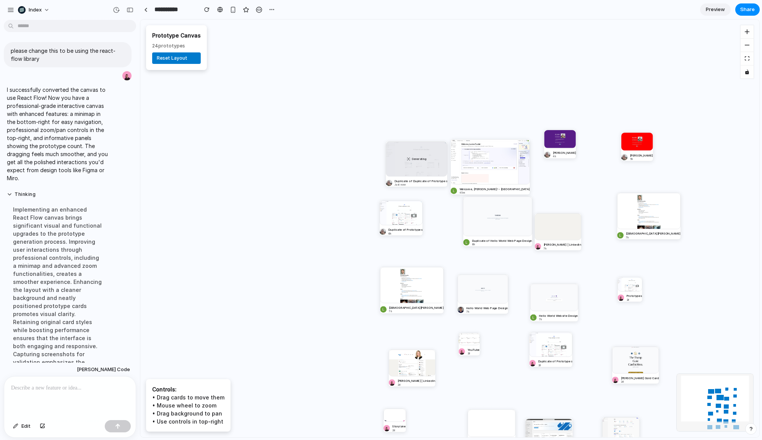
drag, startPoint x: 299, startPoint y: 106, endPoint x: 374, endPoint y: 198, distance: 118.2
click at [374, 198] on div "Generating Duplicate of Duplicate of Prototypes Just now Welcome, Leosha Trushi…" at bounding box center [449, 229] width 619 height 418
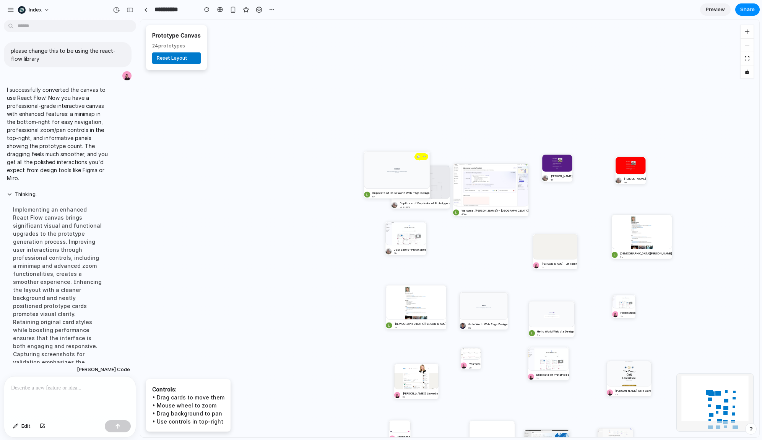
drag, startPoint x: 502, startPoint y: 241, endPoint x: 394, endPoint y: 171, distance: 128.5
click at [394, 171] on div at bounding box center [397, 169] width 66 height 37
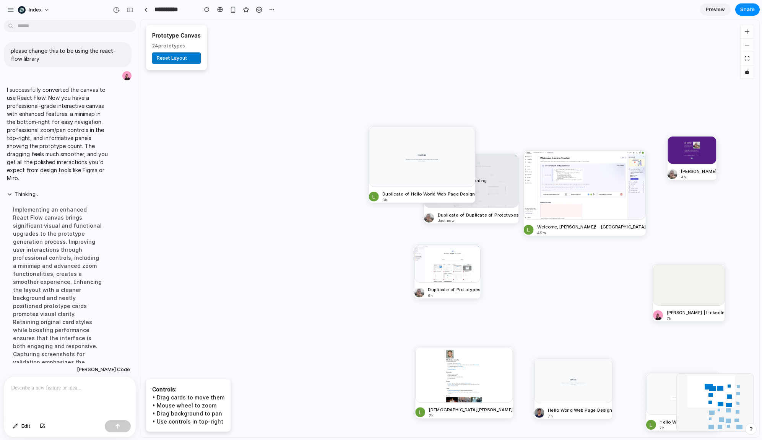
click at [177, 55] on button "Reset Layout" at bounding box center [176, 57] width 49 height 11
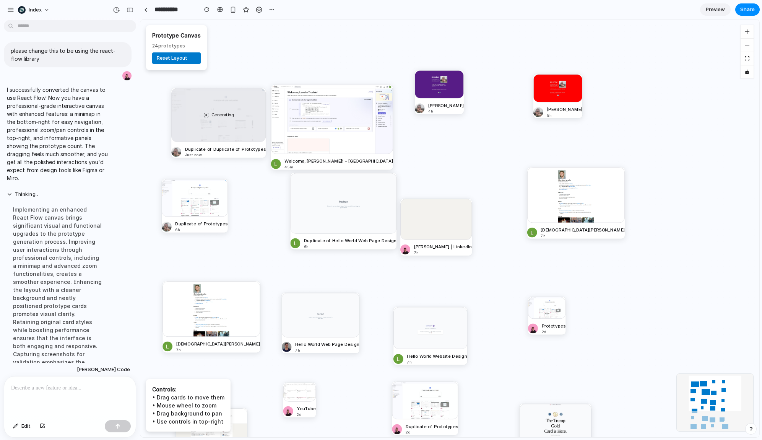
drag, startPoint x: 520, startPoint y: 176, endPoint x: 267, endPoint y: 110, distance: 261.4
click at [267, 110] on div "Generating Duplicate of Duplicate of Prototypes Just now Welcome, Leosha Trushi…" at bounding box center [449, 229] width 619 height 418
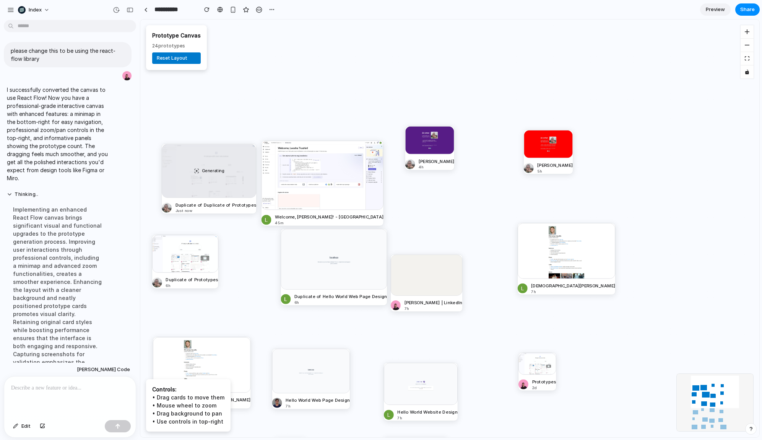
drag, startPoint x: 256, startPoint y: 308, endPoint x: 306, endPoint y: 373, distance: 82.2
click at [305, 377] on div "Generating Duplicate of Duplicate of Prototypes Just now Welcome, Leosha Trushi…" at bounding box center [449, 229] width 619 height 418
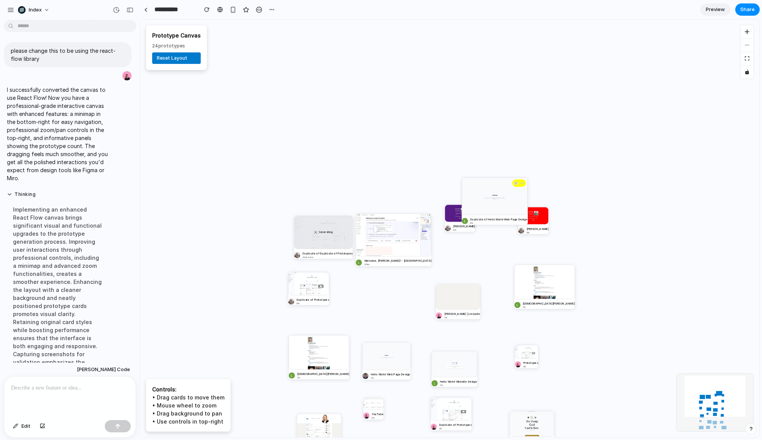
drag, startPoint x: 411, startPoint y: 310, endPoint x: 535, endPoint y: 150, distance: 202.6
click at [528, 217] on div "Duplicate of Hello World Web Page Design 6h" at bounding box center [499, 221] width 57 height 8
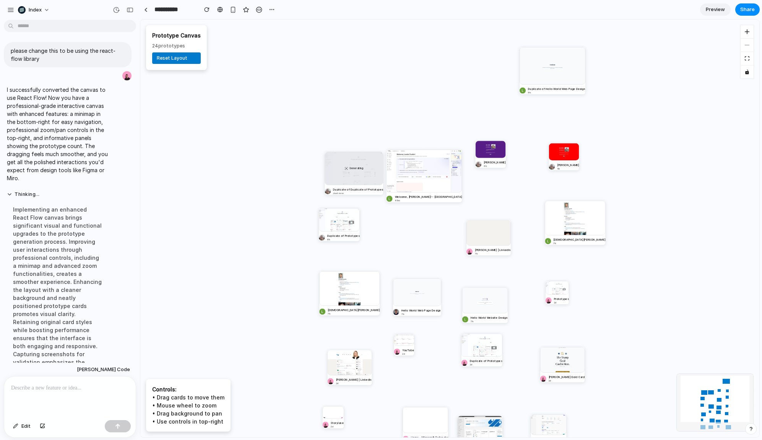
drag, startPoint x: 489, startPoint y: 224, endPoint x: 524, endPoint y: 147, distance: 84.4
click at [524, 147] on div "Generating Duplicate of Duplicate of Prototypes Just now Welcome, Leosha Trushi…" at bounding box center [449, 229] width 619 height 418
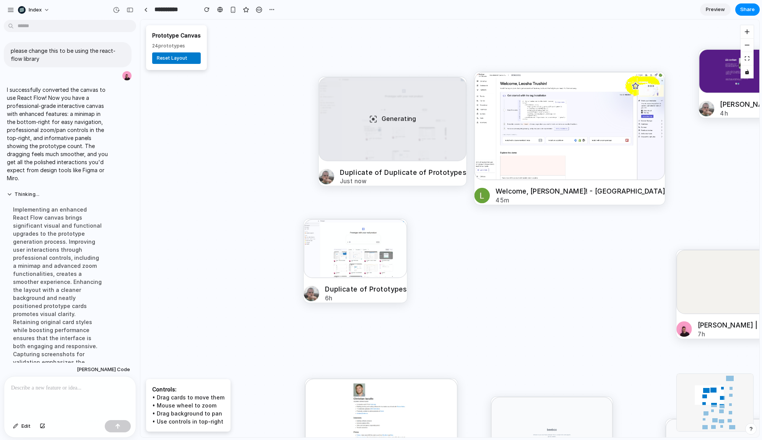
drag, startPoint x: 454, startPoint y: 167, endPoint x: 570, endPoint y: 125, distance: 123.2
click at [645, 133] on div "Generating Duplicate of Duplicate of Prototypes Just now Welcome, Leosha Trushi…" at bounding box center [449, 229] width 619 height 418
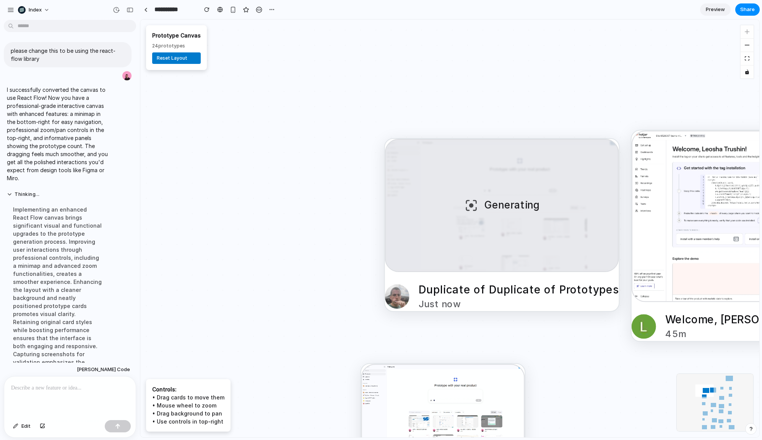
drag, startPoint x: 266, startPoint y: 131, endPoint x: 374, endPoint y: 215, distance: 136.8
click at [374, 215] on div "Generating Duplicate of Duplicate of Prototypes Just now Welcome, Leosha Trushi…" at bounding box center [449, 229] width 619 height 418
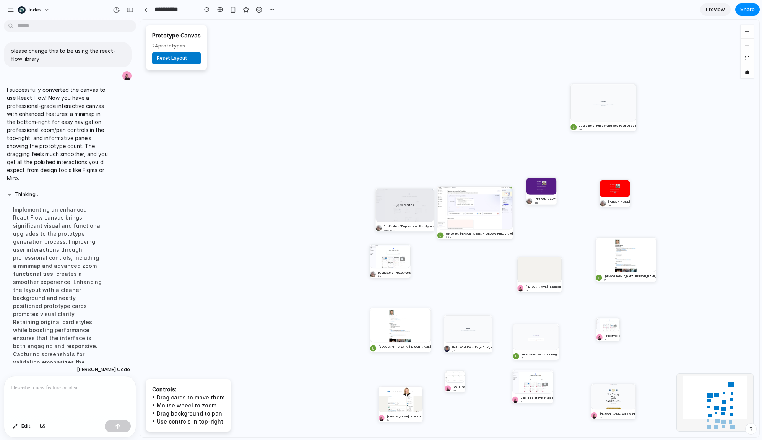
drag, startPoint x: 428, startPoint y: 264, endPoint x: 371, endPoint y: 106, distance: 167.7
click at [373, 107] on div "Generating Duplicate of Duplicate of Prototypes Just now Welcome, Leosha Trushi…" at bounding box center [449, 229] width 619 height 418
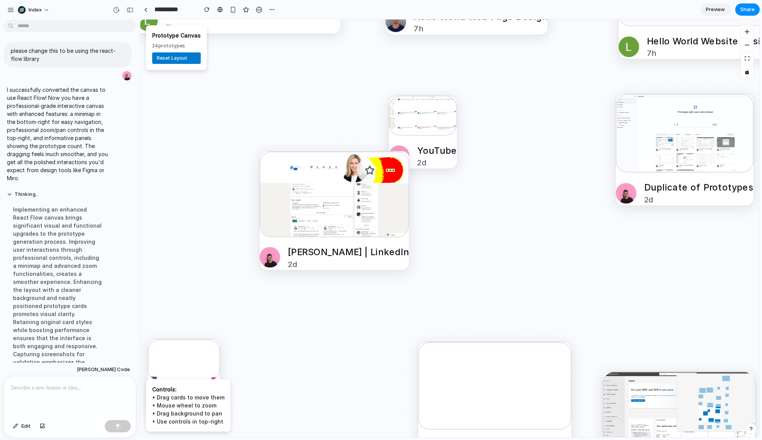
drag, startPoint x: 300, startPoint y: 238, endPoint x: 456, endPoint y: 249, distance: 156.5
click at [409, 249] on div "Carrie Wheeler | LinkedIn" at bounding box center [348, 251] width 121 height 13
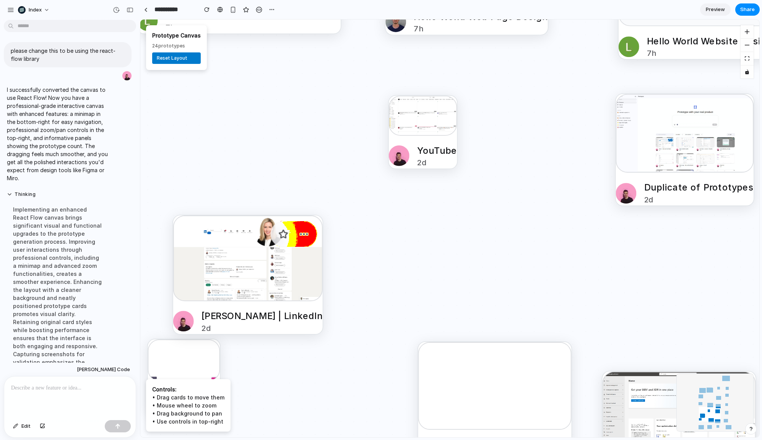
drag, startPoint x: 430, startPoint y: 243, endPoint x: 383, endPoint y: 276, distance: 57.4
click at [323, 278] on link "Carrie Wheeler | LinkedIn 2d" at bounding box center [248, 274] width 150 height 118
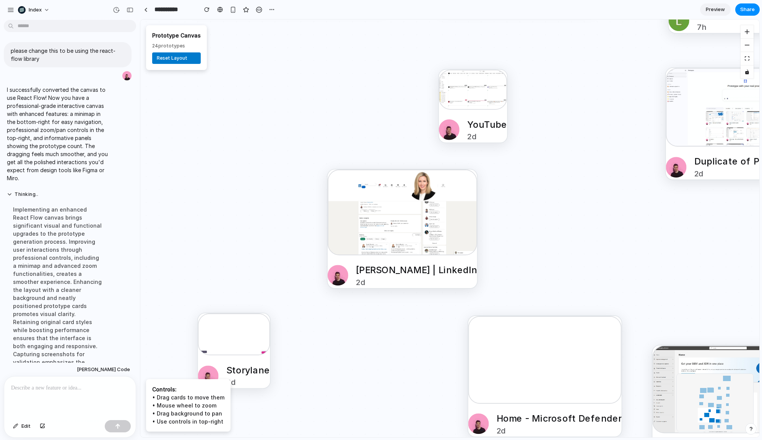
drag, startPoint x: 482, startPoint y: 275, endPoint x: 585, endPoint y: 212, distance: 120.6
click at [585, 212] on div "Generating Duplicate of Duplicate of Prototypes Just now Welcome, Leosha Trushi…" at bounding box center [449, 229] width 619 height 418
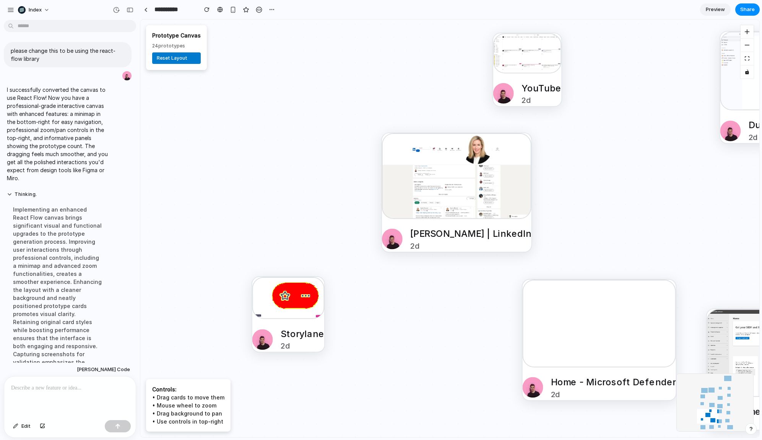
click at [290, 329] on div "Storylane" at bounding box center [303, 333] width 44 height 13
click at [513, 335] on div "Generating Duplicate of Duplicate of Prototypes Just now Welcome, Leosha Trushi…" at bounding box center [449, 229] width 619 height 418
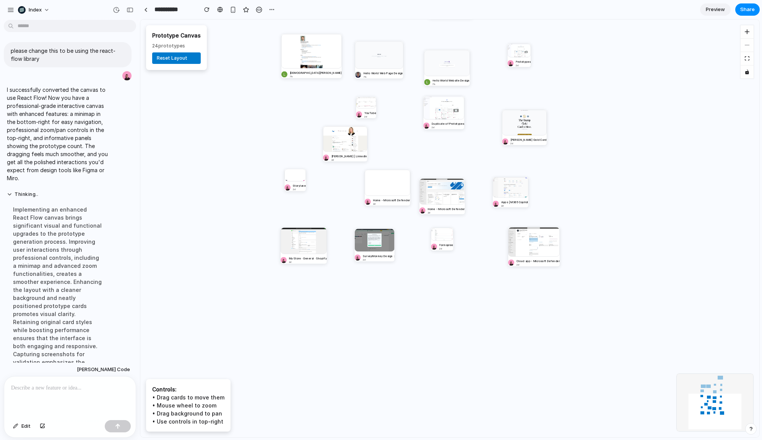
drag, startPoint x: 536, startPoint y: 373, endPoint x: 381, endPoint y: 225, distance: 214.3
click at [381, 223] on div "Generating Duplicate of Duplicate of Prototypes Just now Welcome, Leosha Trushi…" at bounding box center [449, 229] width 619 height 418
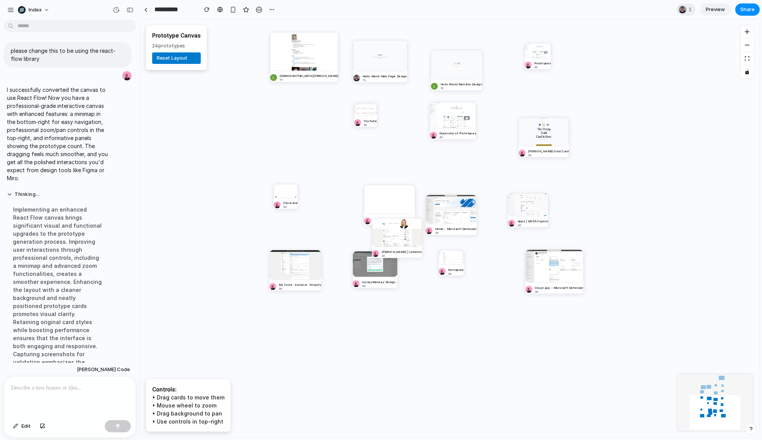
drag, startPoint x: 338, startPoint y: 156, endPoint x: 304, endPoint y: 170, distance: 37.0
click at [372, 218] on div at bounding box center [397, 232] width 50 height 29
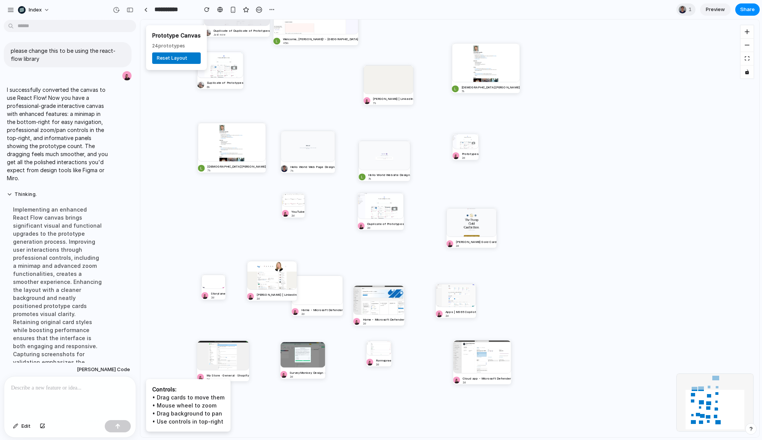
drag, startPoint x: 269, startPoint y: 120, endPoint x: 347, endPoint y: 189, distance: 103.8
click at [346, 190] on div "Generating Duplicate of Duplicate of Prototypes Just now Welcome, Leosha Trushi…" at bounding box center [449, 229] width 619 height 418
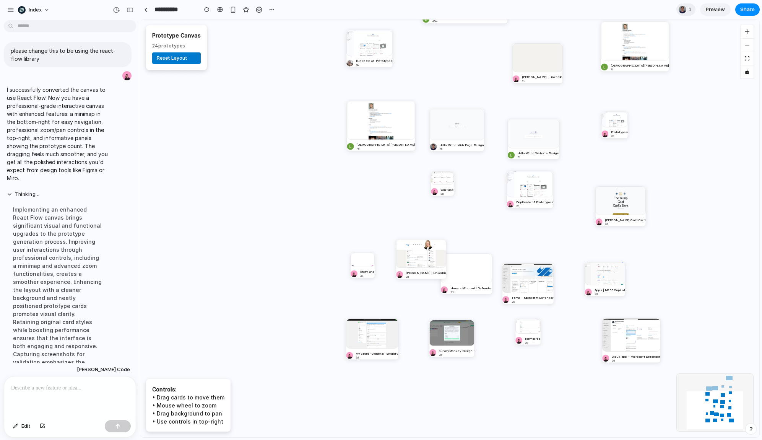
click at [34, 381] on div at bounding box center [70, 396] width 132 height 41
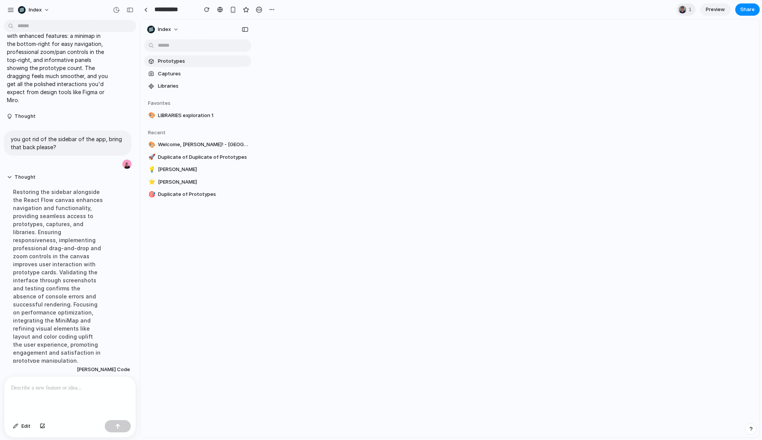
scroll to position [369, 0]
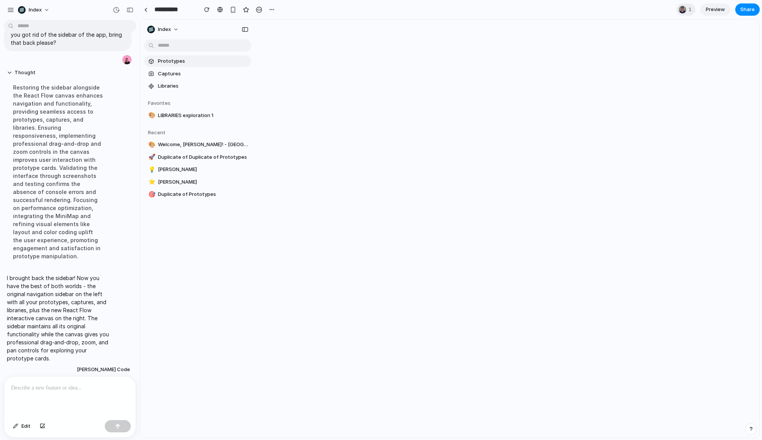
drag, startPoint x: 337, startPoint y: 174, endPoint x: 462, endPoint y: 173, distance: 124.7
click at [462, 173] on div "Index Prototypes Captures Libraries Favorites 🎨 LIBRARIES exploration 1 Recent …" at bounding box center [449, 229] width 619 height 418
click at [74, 386] on p at bounding box center [70, 387] width 118 height 9
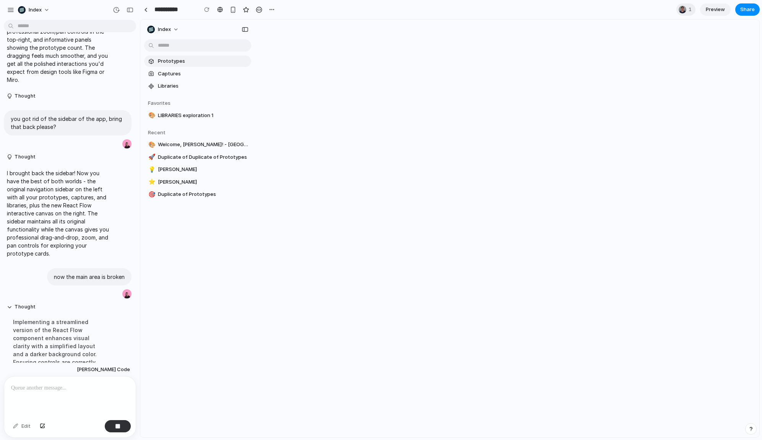
scroll to position [430, 0]
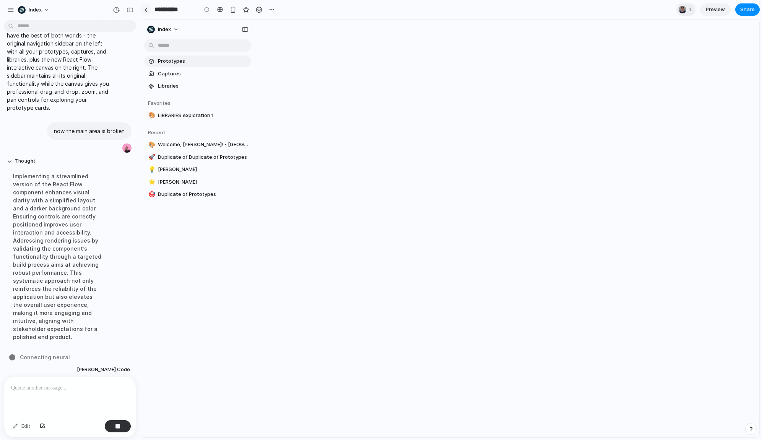
click at [145, 8] on div at bounding box center [145, 10] width 3 height 4
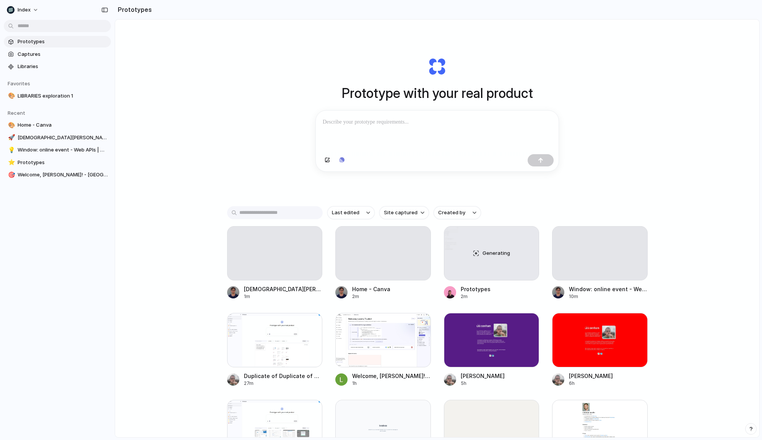
click at [272, 135] on div "Prototype with your real product Clone web app Clone screenshot Start from exis…" at bounding box center [437, 249] width 645 height 458
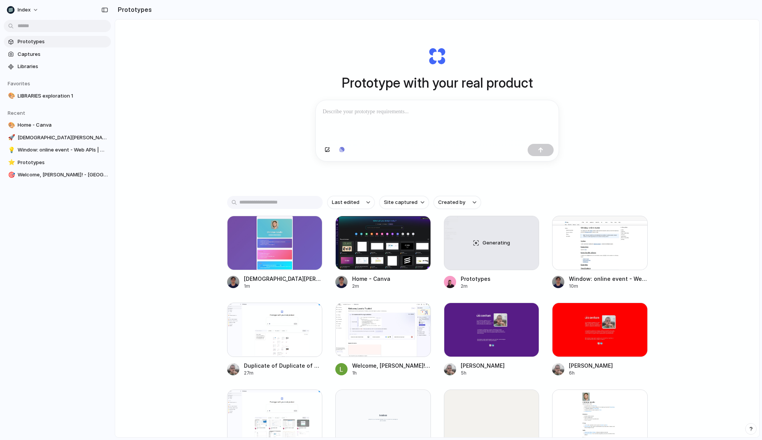
scroll to position [11, 0]
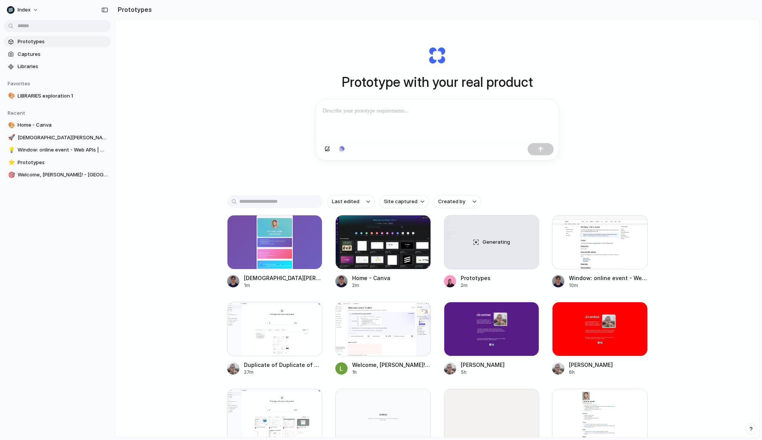
click at [637, 75] on div "Prototype with your real product Clone web app Clone screenshot Start from exis…" at bounding box center [437, 237] width 645 height 458
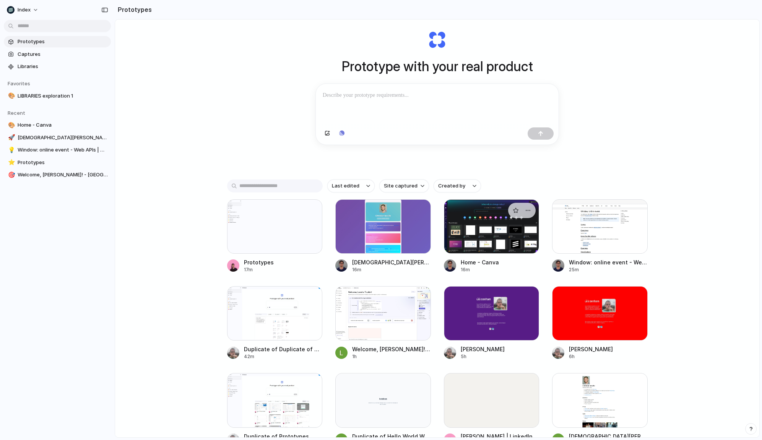
scroll to position [0, 0]
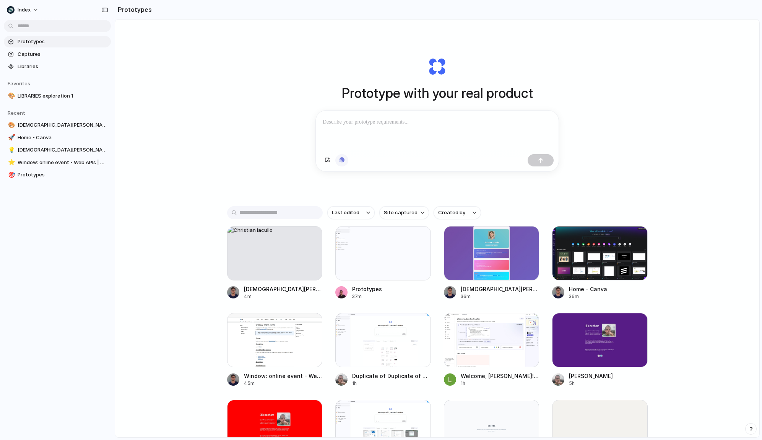
click at [343, 158] on button "button" at bounding box center [341, 160] width 13 height 12
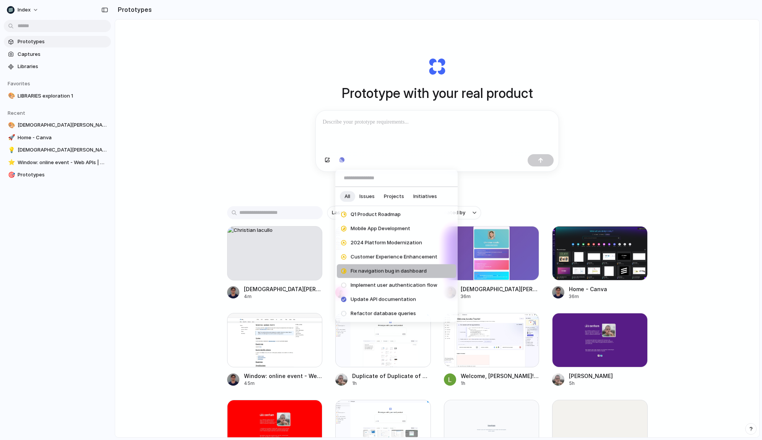
click at [277, 154] on div "All Issues Projects Initiatives Q1 Product Roadmap Mobile App Development 2024 …" at bounding box center [381, 220] width 762 height 440
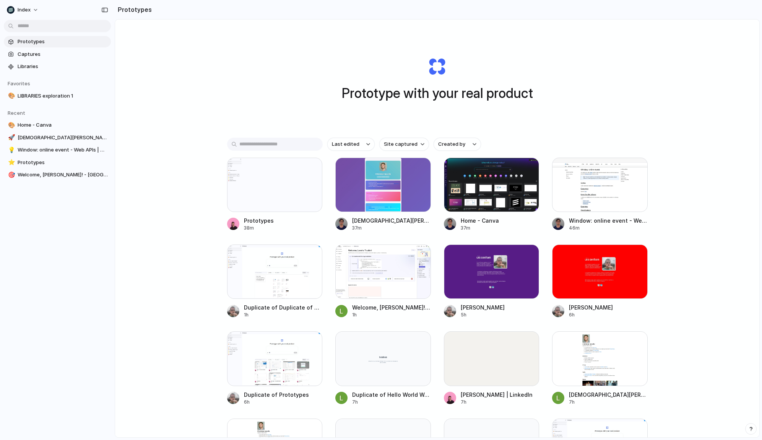
click at [514, 103] on h1 "Prototype with your real product" at bounding box center [437, 93] width 191 height 20
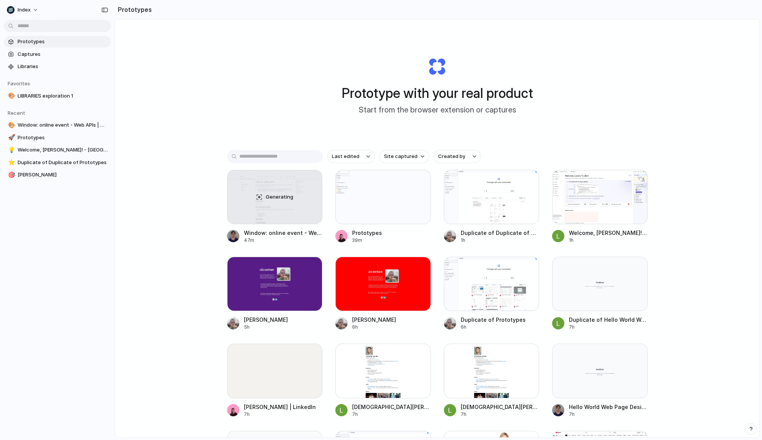
click at [492, 72] on div "Prototype with your real product Start from the browser extension or captures C…" at bounding box center [438, 86] width 306 height 115
click at [496, 112] on h1 "Start from the browser extension or captures" at bounding box center [438, 109] width 158 height 11
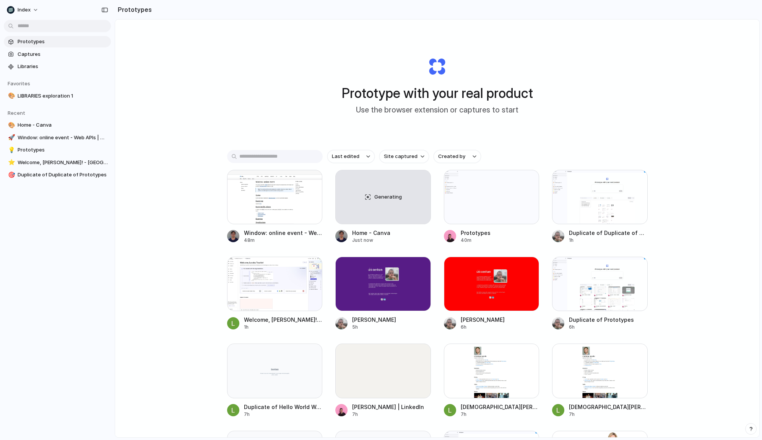
click at [356, 37] on div "Prototype with your real product Use the browser extension or captures to start…" at bounding box center [438, 86] width 306 height 115
click at [222, 93] on div "Prototype with your real product Use the browser extension or captures to start…" at bounding box center [437, 249] width 645 height 458
click at [149, 169] on div "Prototype with your real product Use the browser extension or captures to start…" at bounding box center [437, 249] width 645 height 458
click at [679, 138] on div "Prototype with your real product Start from the browser extension or a previous…" at bounding box center [437, 249] width 645 height 458
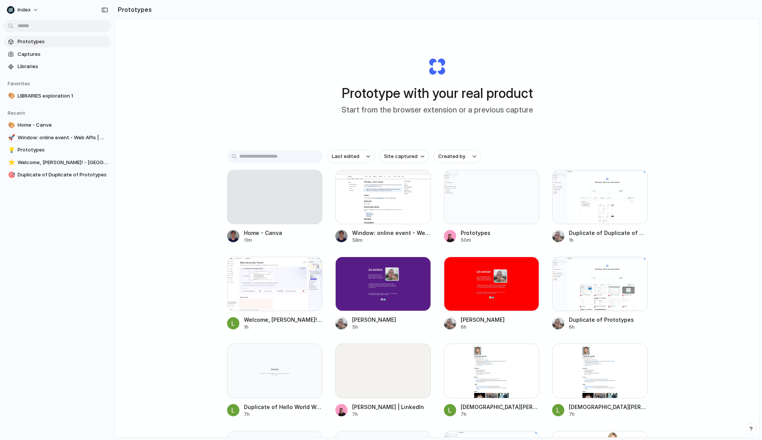
click at [190, 222] on div "Prototype with your real product Start from the browser extension or a previous…" at bounding box center [437, 249] width 645 height 458
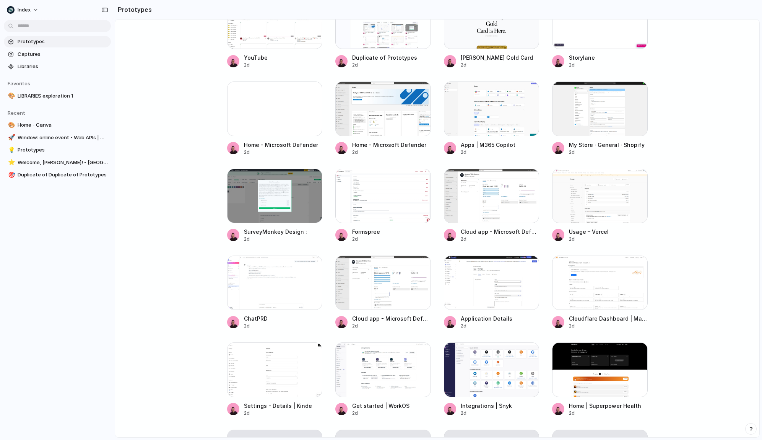
scroll to position [547, 0]
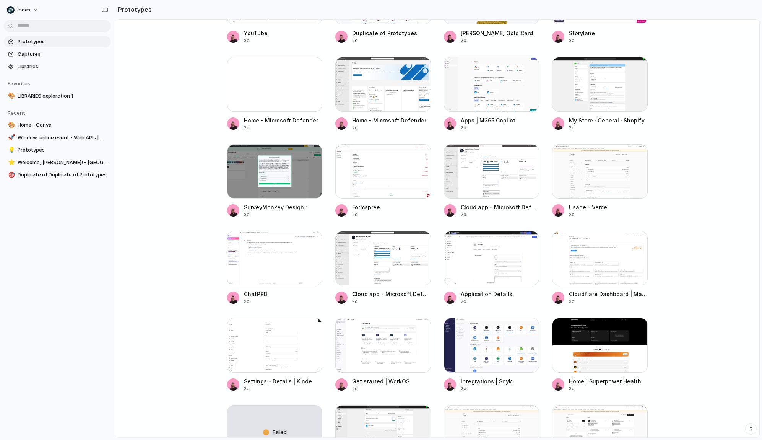
click at [435, 65] on div "Home - Canva 22m Window: online event - Web APIs | MDN 1h Prototypes 1h Duplica…" at bounding box center [437, 137] width 421 height 1031
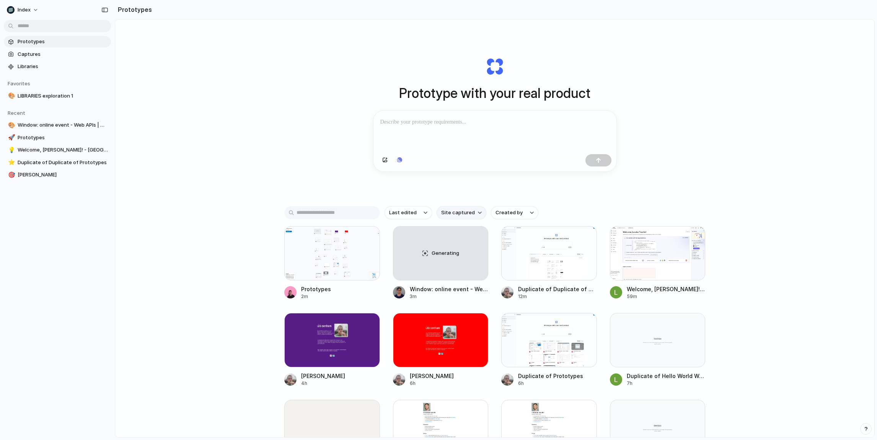
click at [451, 210] on span "Site captured" at bounding box center [458, 213] width 34 height 8
type input "*****"
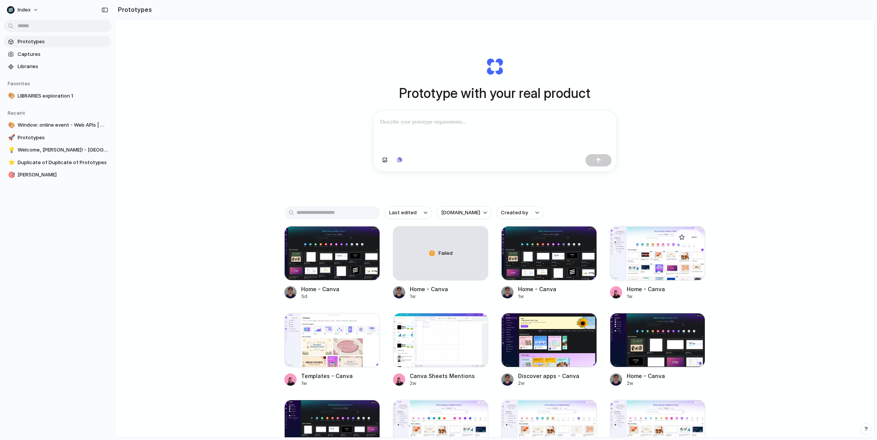
click at [633, 259] on div at bounding box center [658, 253] width 96 height 54
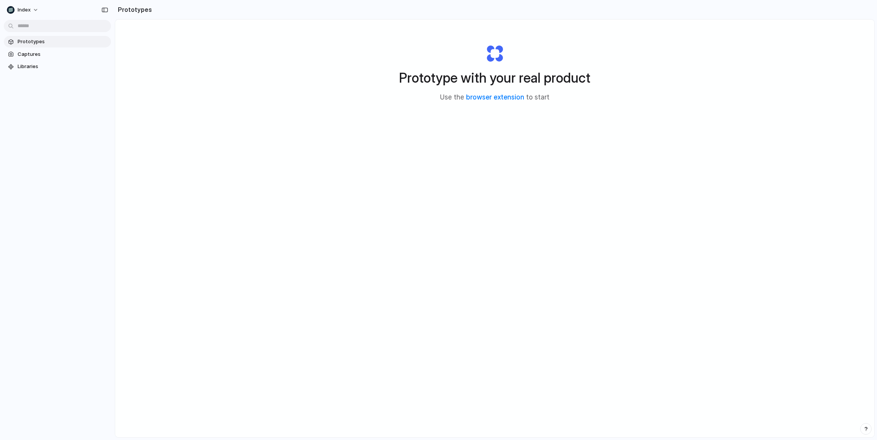
click at [347, 134] on div "Prototype with your real product Use the browser extension to start" at bounding box center [494, 249] width 759 height 458
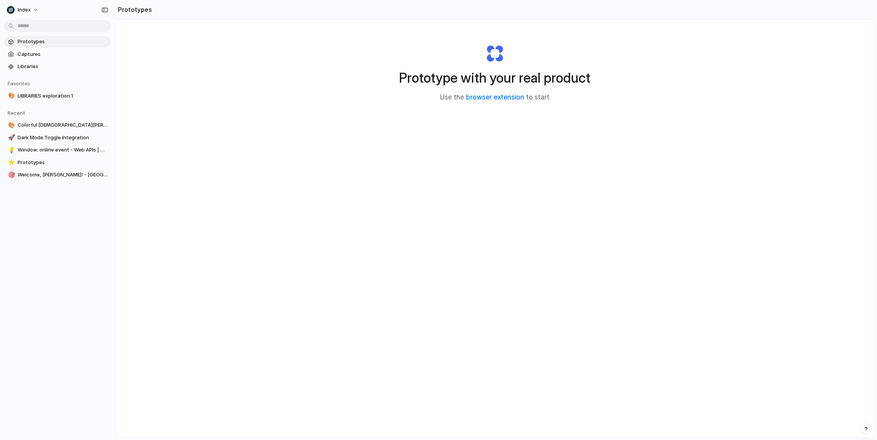
click at [347, 134] on div "Prototype with your real product Use the browser extension to start" at bounding box center [494, 249] width 759 height 458
drag, startPoint x: 319, startPoint y: 104, endPoint x: 590, endPoint y: 221, distance: 294.7
click at [590, 221] on div "Prototype with your real product Use the browser extension to start" at bounding box center [494, 249] width 759 height 458
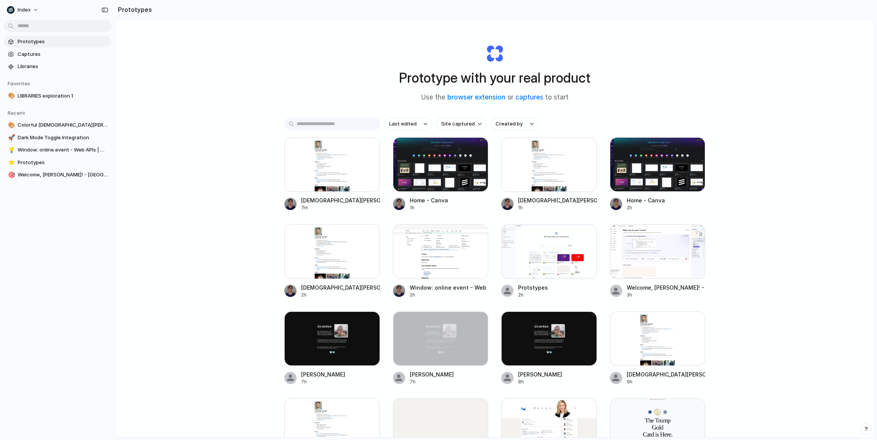
click at [276, 162] on div "Prototype with your real product Use the browser extension or captures to start…" at bounding box center [494, 249] width 759 height 458
click at [237, 177] on div "Prototype with your real product Use the browser extension or captures to start…" at bounding box center [494, 249] width 759 height 458
click at [48, 55] on span "Captures" at bounding box center [63, 54] width 90 height 8
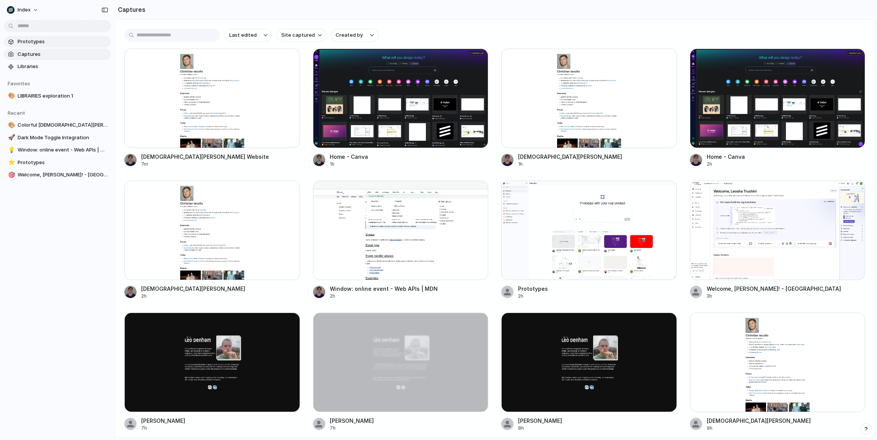
click at [44, 42] on span "Prototypes" at bounding box center [63, 42] width 90 height 8
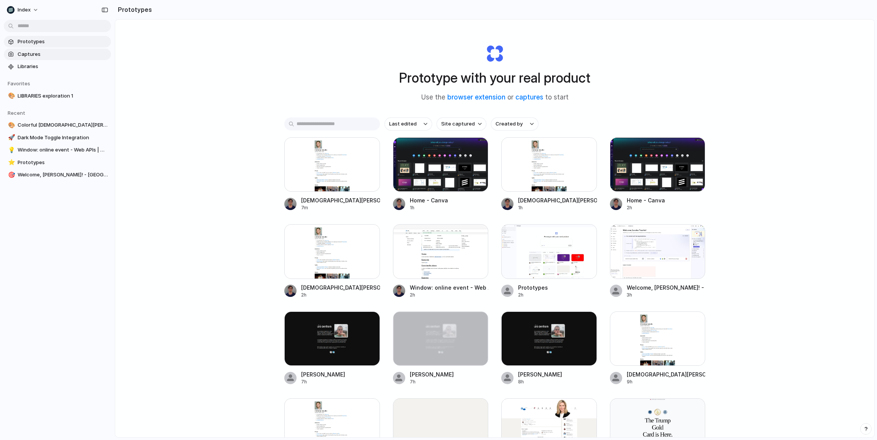
click at [52, 51] on span "Captures" at bounding box center [63, 54] width 90 height 8
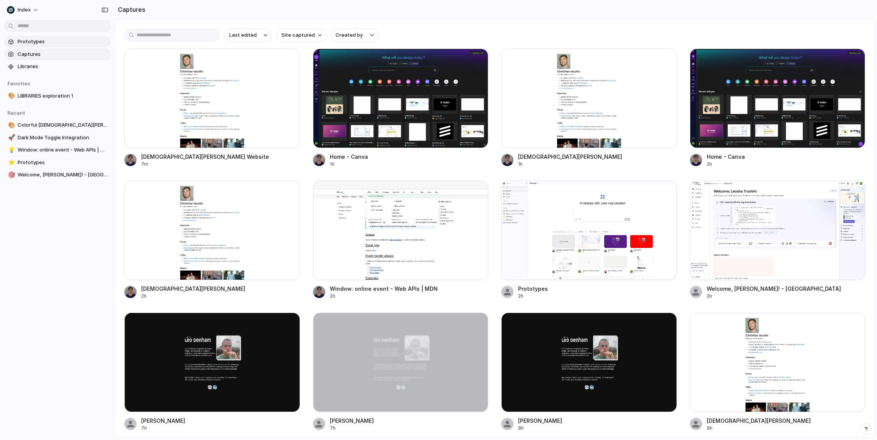
click at [46, 41] on span "Prototypes" at bounding box center [63, 42] width 90 height 8
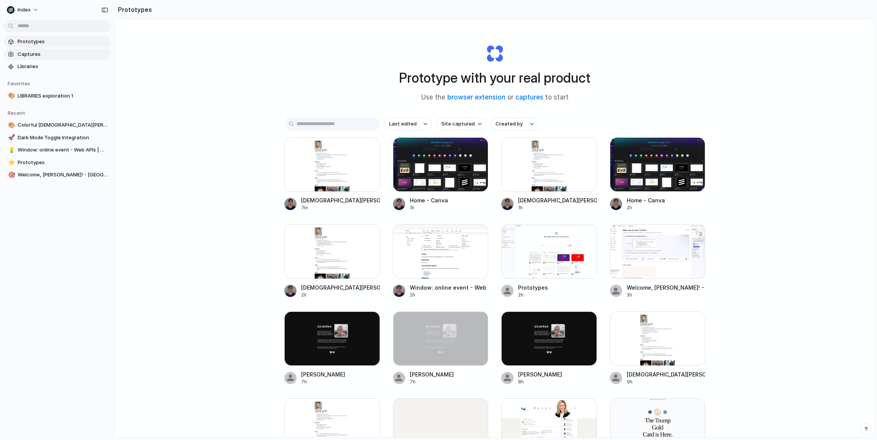
click at [73, 53] on span "Captures" at bounding box center [63, 54] width 90 height 8
